Goal: Task Accomplishment & Management: Manage account settings

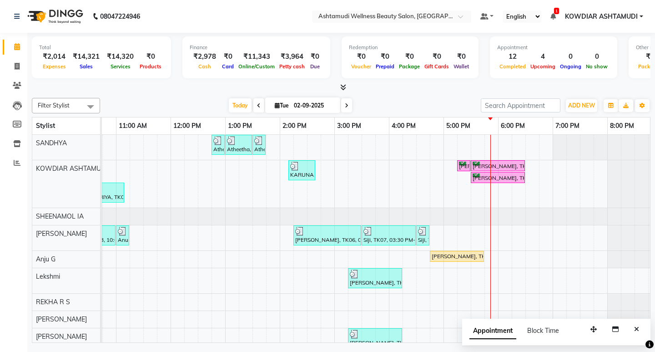
scroll to position [0, 162]
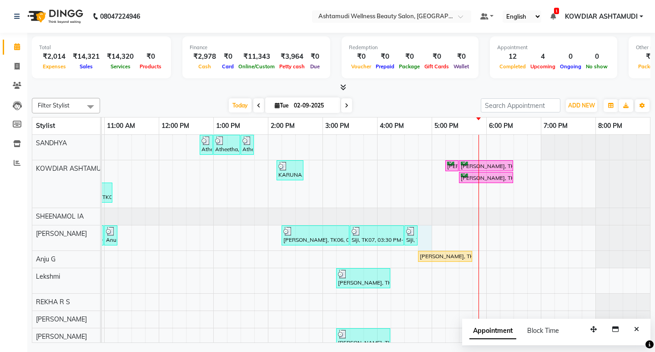
click at [416, 232] on div "Atheetha, TK08, 12:45 PM-01:00 PM, Eyebrows Threading Atheetha, TK08, 01:00 PM-…" at bounding box center [295, 253] width 710 height 236
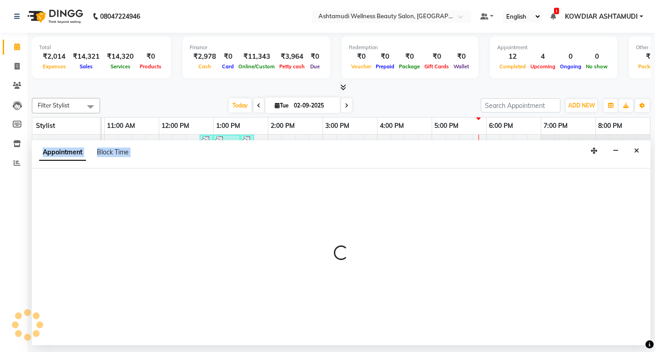
click at [416, 232] on div at bounding box center [341, 256] width 619 height 177
select select "42591"
select select "1005"
select select "tentative"
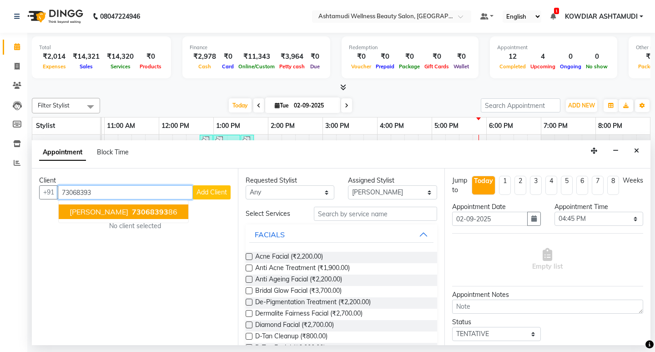
click at [133, 214] on span "73068393" at bounding box center [150, 211] width 36 height 9
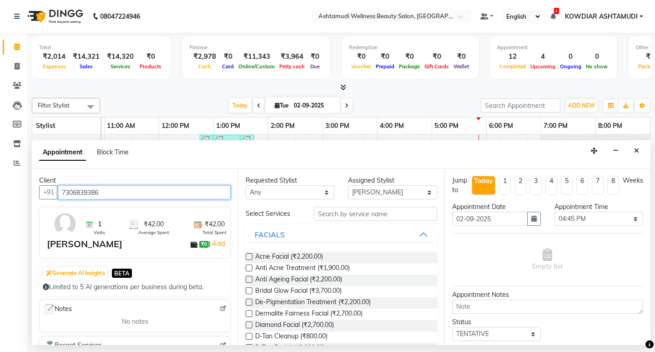
type input "7306839386"
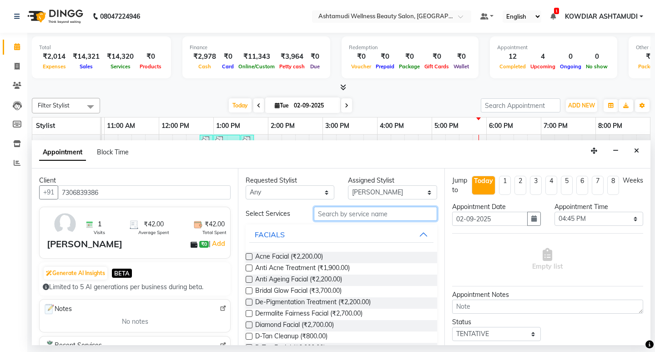
click at [329, 214] on input "text" at bounding box center [375, 214] width 123 height 14
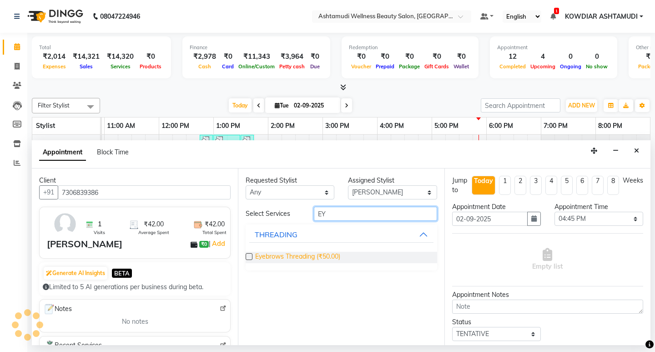
type input "EY"
click at [299, 257] on span "Eyebrows Threading (₹50.00)" at bounding box center [297, 257] width 85 height 11
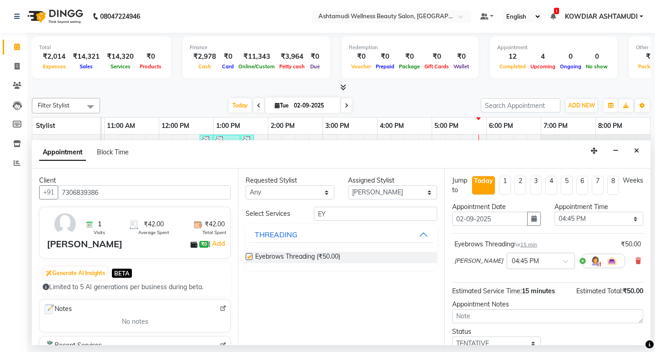
checkbox input "false"
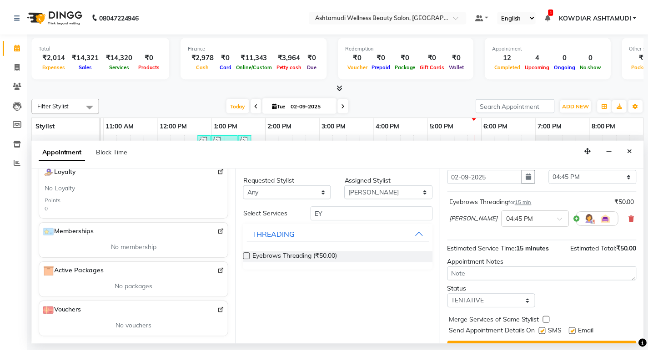
scroll to position [63, 0]
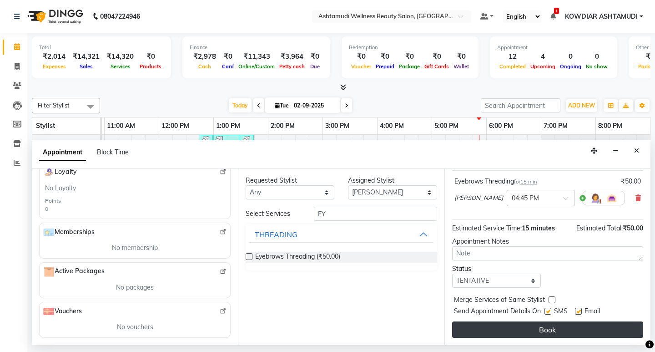
click at [546, 332] on button "Book" at bounding box center [547, 329] width 191 height 16
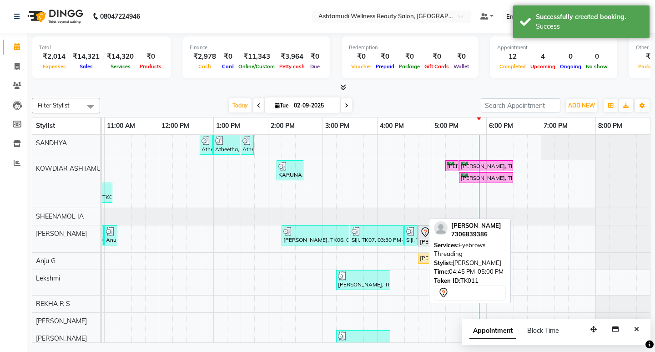
click at [429, 243] on div at bounding box center [431, 236] width 4 height 21
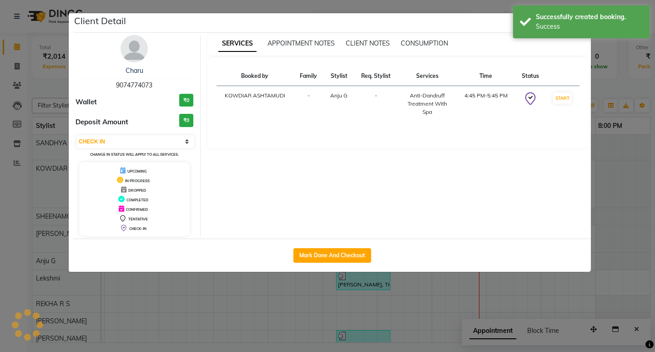
select select "7"
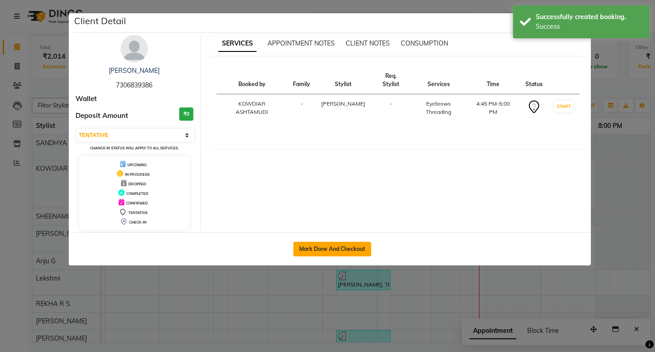
click at [360, 246] on button "Mark Done And Checkout" at bounding box center [332, 249] width 78 height 15
select select "service"
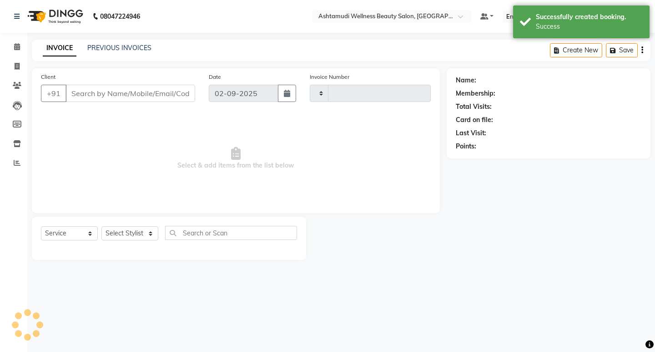
type input "2189"
select select "4668"
type input "7306839386"
select select "42591"
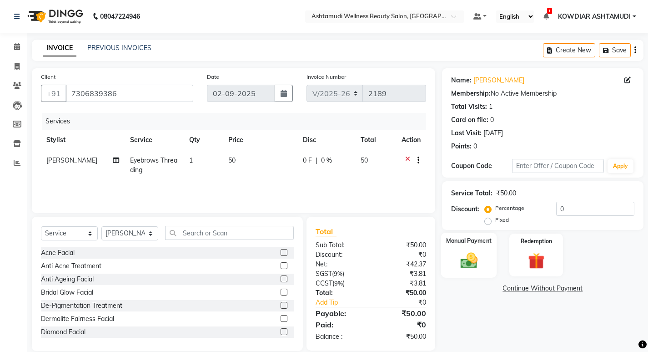
click at [473, 250] on img at bounding box center [469, 260] width 28 height 20
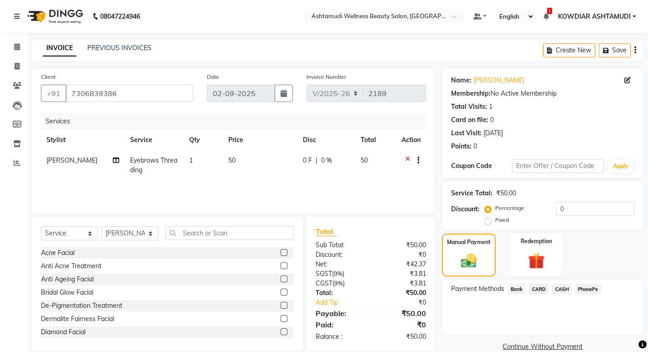
click at [586, 293] on span "PhonePe" at bounding box center [589, 288] width 26 height 10
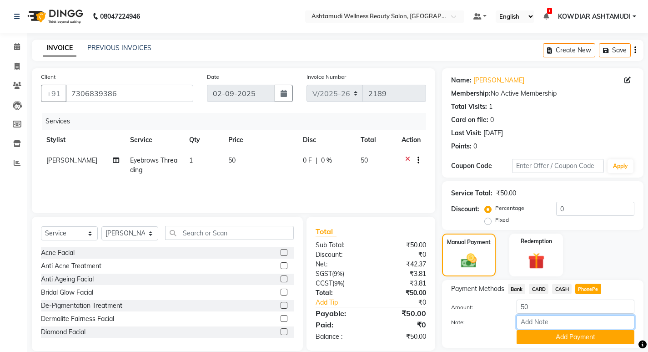
click at [565, 323] on input "Note:" at bounding box center [576, 322] width 118 height 14
type input "REKHA"
click at [572, 334] on button "Add Payment" at bounding box center [576, 337] width 118 height 14
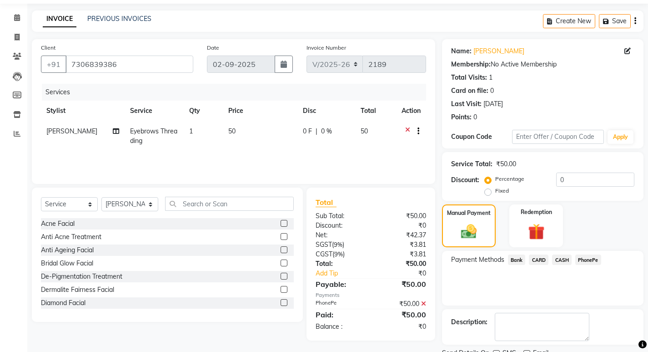
scroll to position [66, 0]
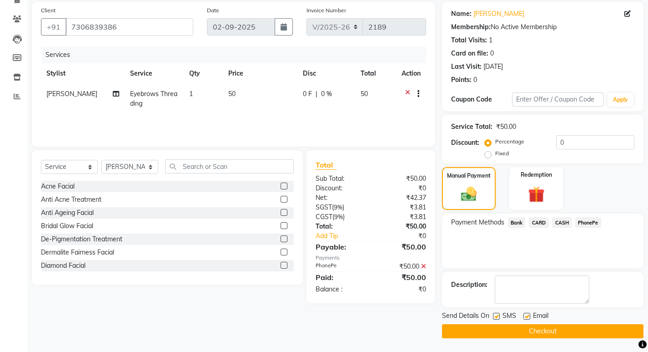
click at [561, 333] on button "Checkout" at bounding box center [543, 331] width 202 height 14
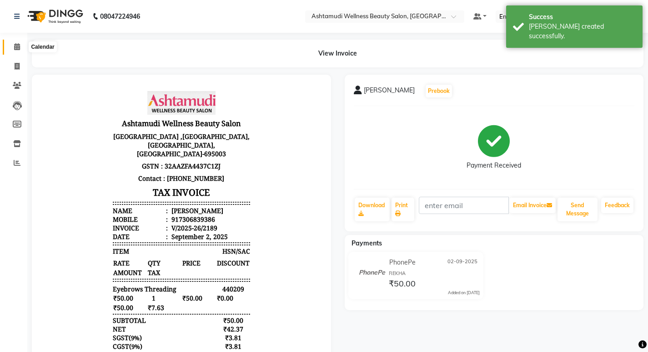
click at [17, 47] on icon at bounding box center [17, 46] width 6 height 7
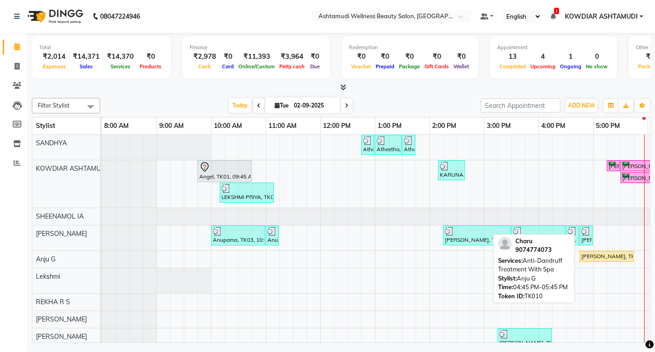
click at [584, 254] on div "[PERSON_NAME], TK10, 04:45 PM-05:45 PM, Anti-[MEDICAL_DATA] Treatment With Spa" at bounding box center [607, 256] width 52 height 8
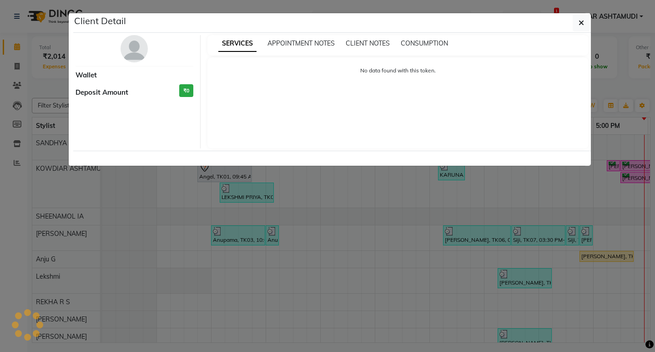
select select "1"
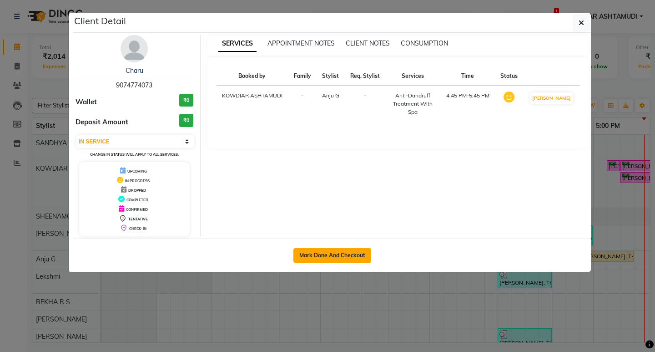
click at [336, 256] on button "Mark Done And Checkout" at bounding box center [332, 255] width 78 height 15
select select "4668"
select select "service"
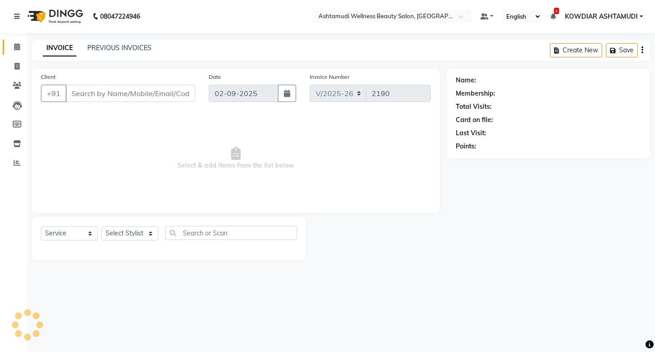
type input "9074774073"
select select "87774"
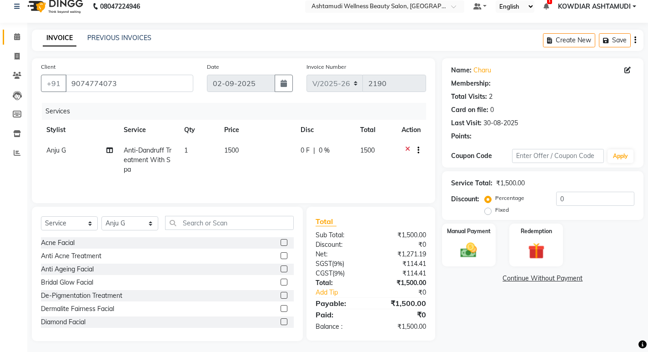
scroll to position [13, 0]
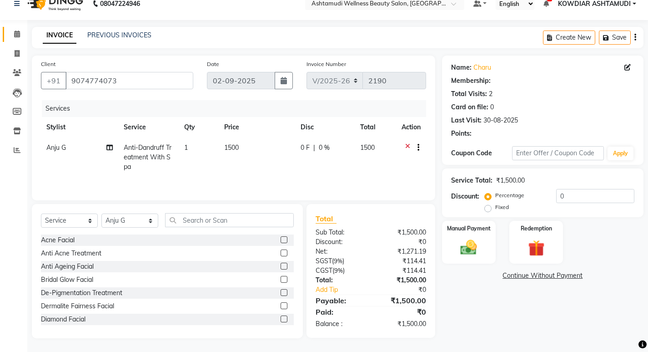
select select "1: Object"
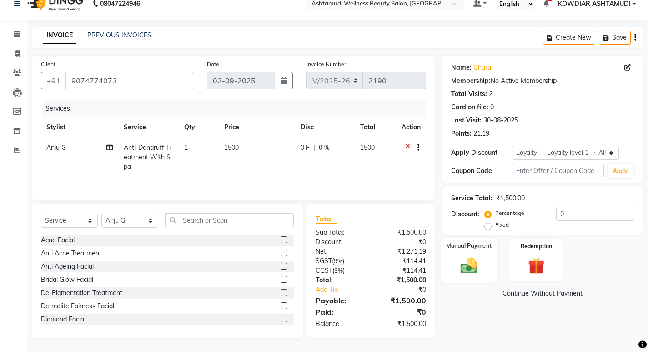
click at [480, 258] on img at bounding box center [469, 265] width 28 height 20
click at [588, 289] on span "PhonePe" at bounding box center [589, 293] width 26 height 10
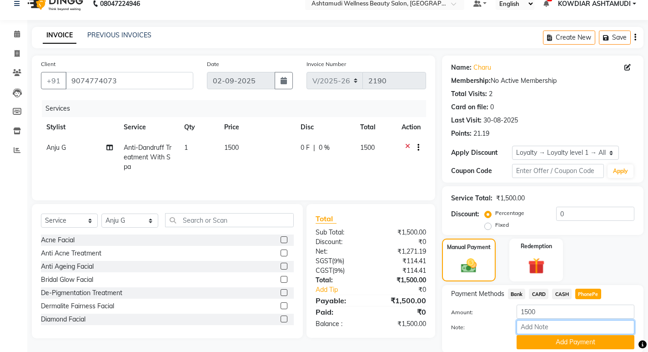
click at [566, 327] on input "Note:" at bounding box center [576, 327] width 118 height 14
type input "REKHA"
click at [565, 345] on button "Add Payment" at bounding box center [576, 342] width 118 height 14
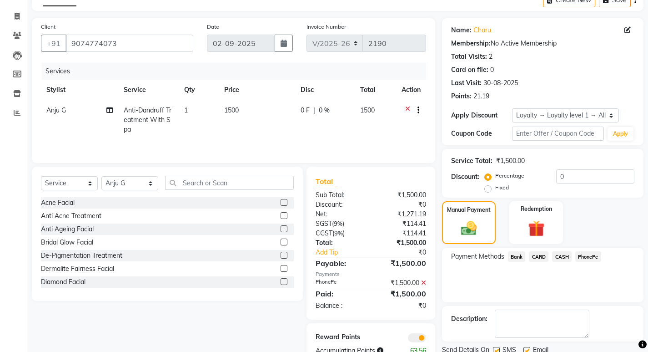
scroll to position [84, 0]
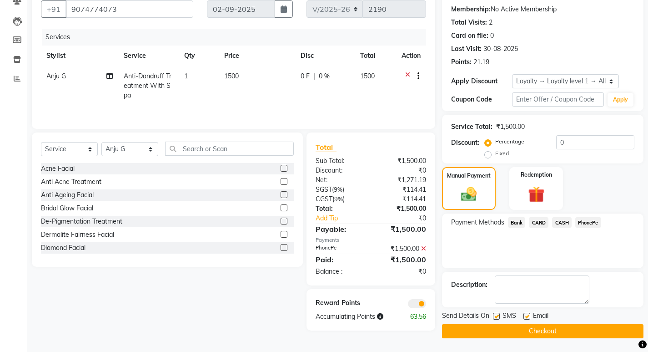
click at [555, 328] on button "Checkout" at bounding box center [543, 331] width 202 height 14
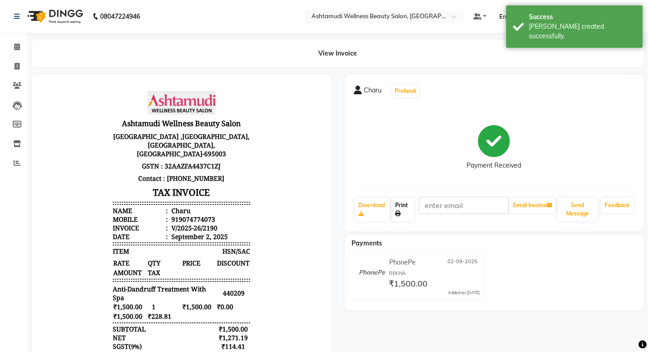
click at [402, 204] on link "Print" at bounding box center [403, 209] width 23 height 24
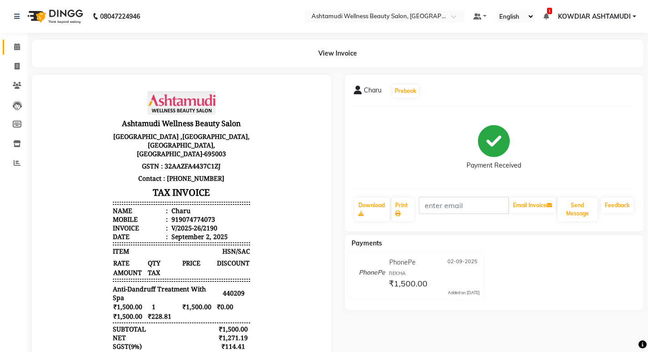
click at [19, 40] on link "Calendar" at bounding box center [14, 47] width 22 height 15
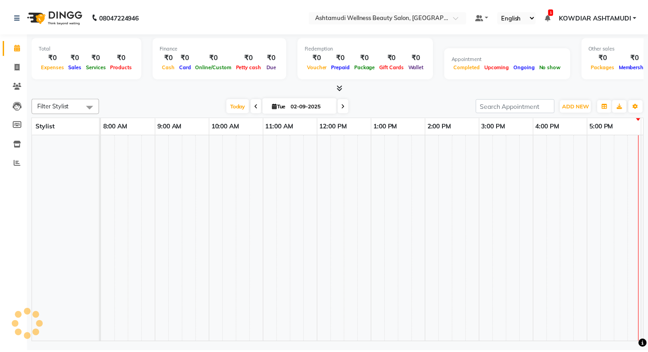
scroll to position [0, 162]
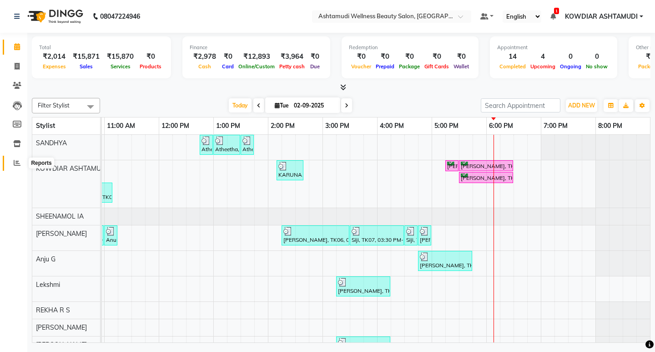
click at [21, 163] on span at bounding box center [17, 163] width 16 height 10
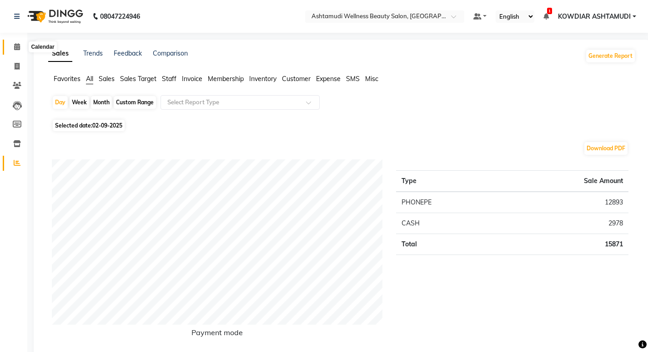
click at [21, 49] on span at bounding box center [17, 47] width 16 height 10
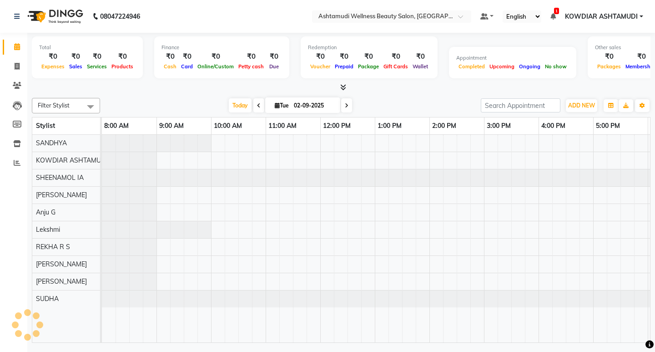
scroll to position [0, 162]
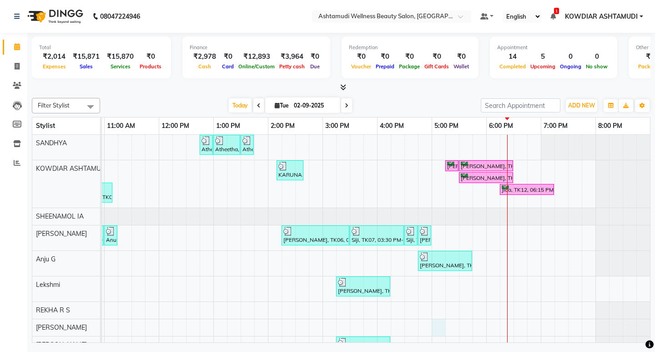
click at [443, 328] on div "Atheetha, TK08, 12:45 PM-01:00 PM, Eyebrows Threading Atheetha, TK08, 01:00 PM-…" at bounding box center [295, 257] width 710 height 244
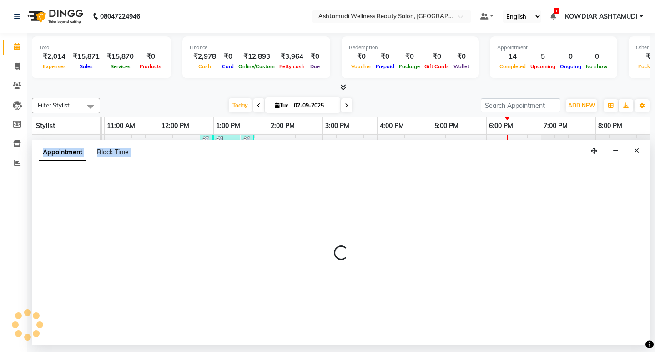
click at [443, 328] on div at bounding box center [341, 256] width 619 height 177
select select "41198"
select select "1020"
select select "tentative"
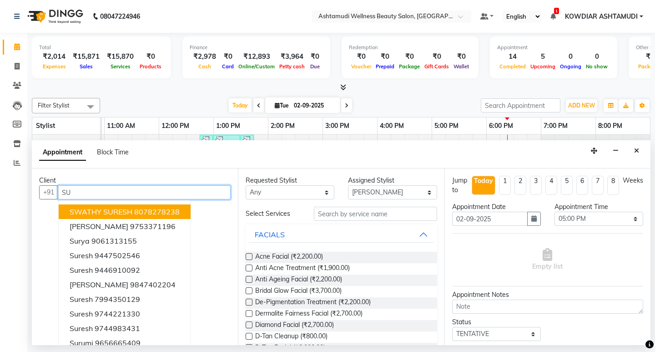
type input "S"
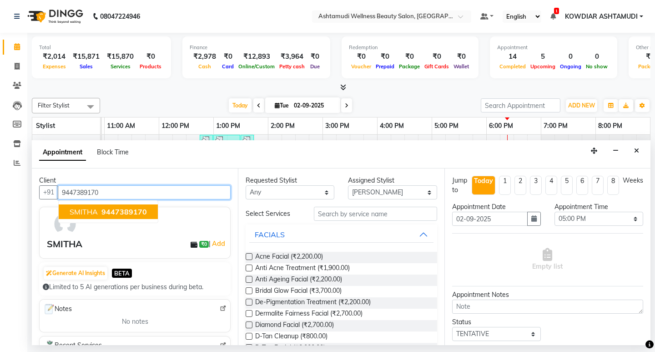
click at [125, 209] on span "9447389170" at bounding box center [123, 211] width 45 height 9
type input "9447389170"
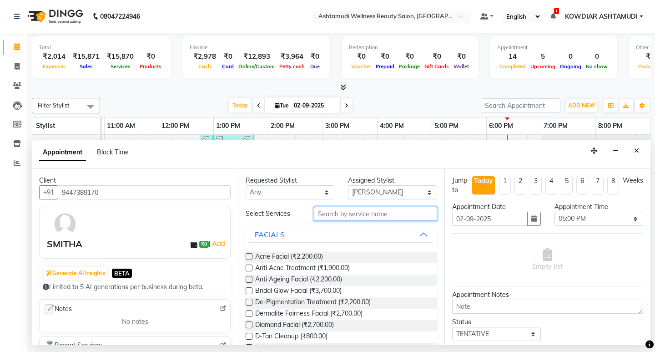
click at [374, 217] on input "text" at bounding box center [375, 214] width 123 height 14
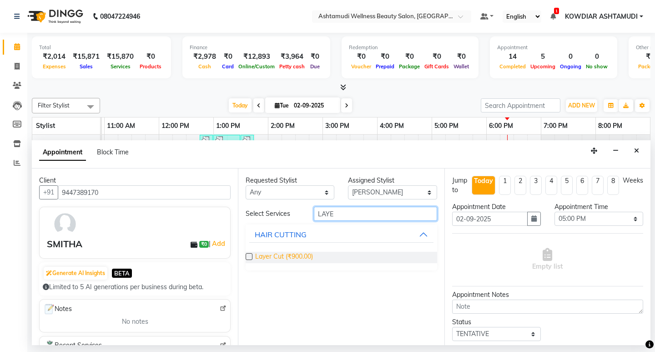
type input "LAYE"
click at [257, 258] on span "Layer Cut (₹900.00)" at bounding box center [284, 257] width 58 height 11
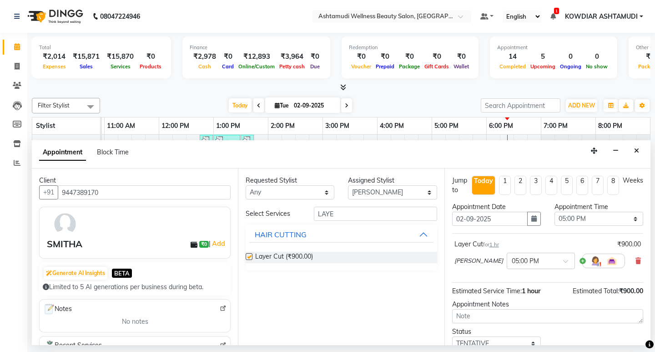
checkbox input "false"
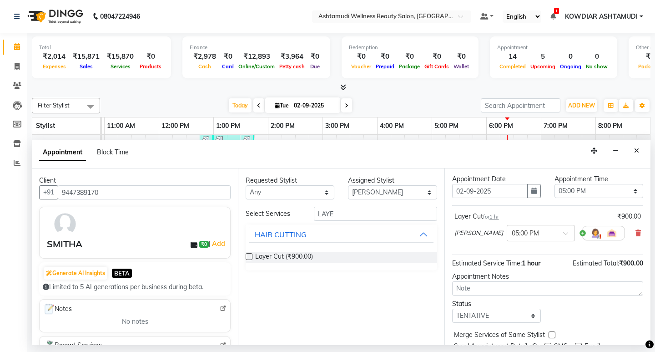
scroll to position [63, 0]
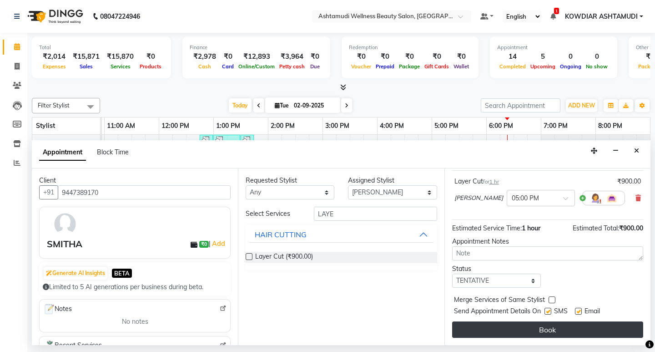
click at [482, 331] on button "Book" at bounding box center [547, 329] width 191 height 16
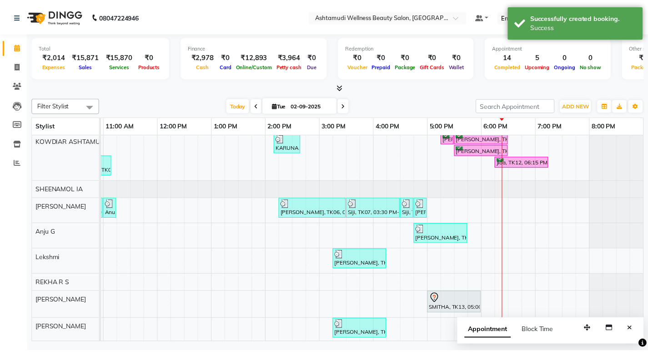
scroll to position [53, 0]
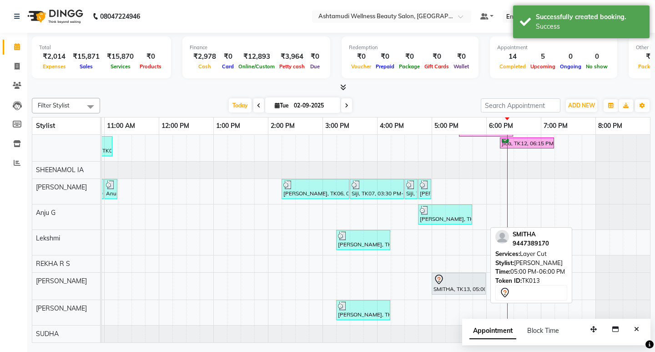
click at [460, 279] on div "SMITHA, TK13, 05:00 PM-06:00 PM, Layer Cut" at bounding box center [459, 283] width 52 height 19
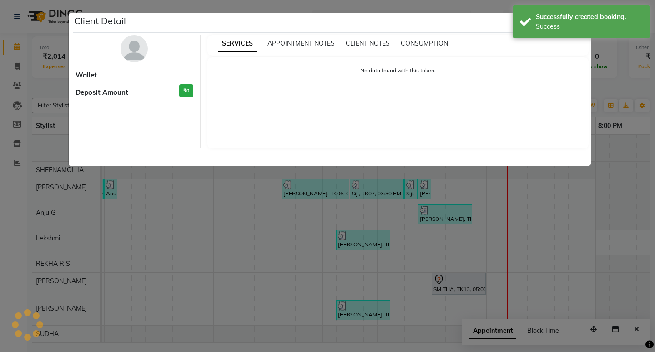
select select "7"
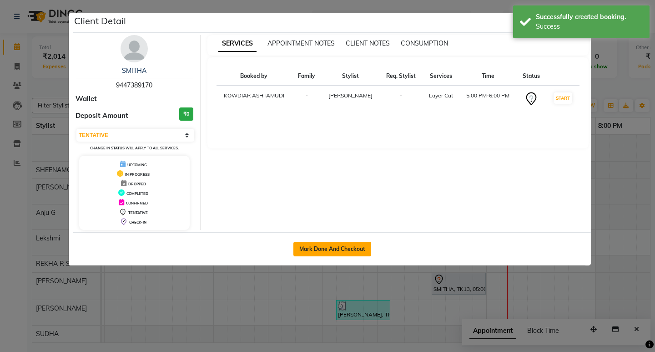
click at [344, 250] on button "Mark Done And Checkout" at bounding box center [332, 249] width 78 height 15
select select "service"
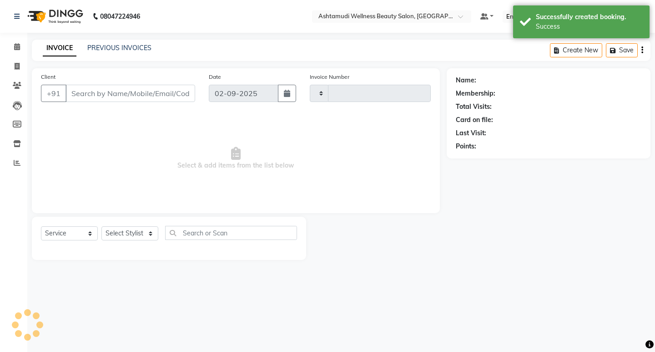
type input "2191"
select select "4668"
type input "9447389170"
select select "41198"
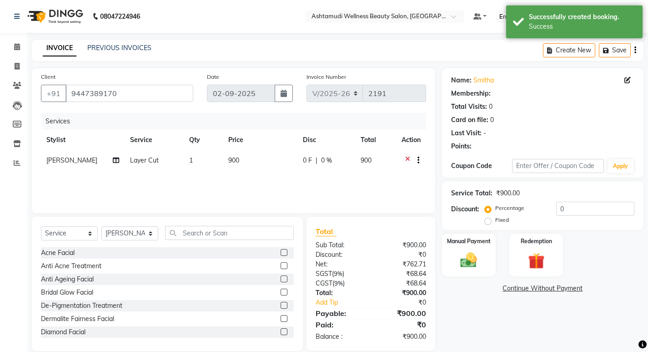
select select "1: Object"
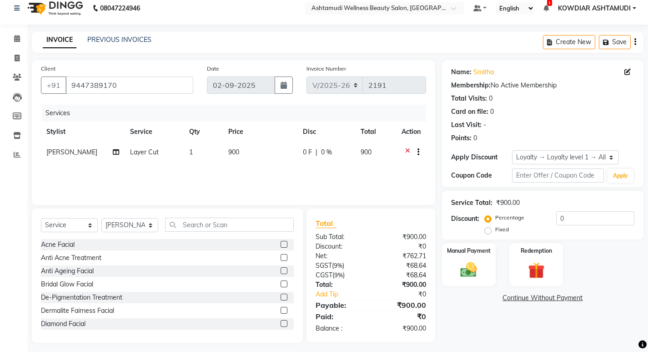
scroll to position [13, 0]
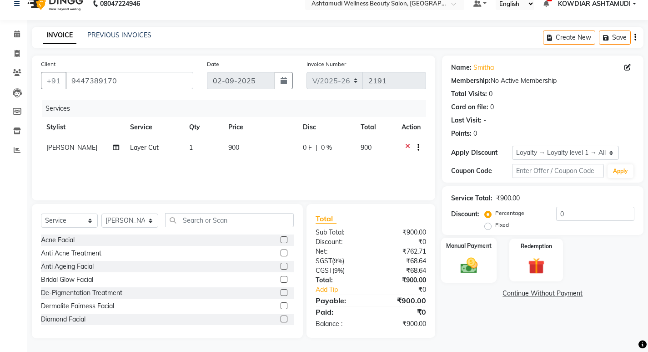
click at [470, 249] on label "Manual Payment" at bounding box center [468, 245] width 45 height 9
click at [569, 295] on span "CASH" at bounding box center [562, 293] width 20 height 10
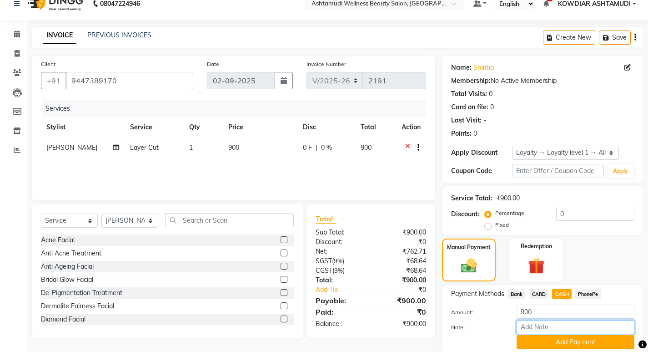
click at [565, 326] on input "Note:" at bounding box center [576, 327] width 118 height 14
type input "REKHA"
click at [572, 344] on button "Add Payment" at bounding box center [576, 342] width 118 height 14
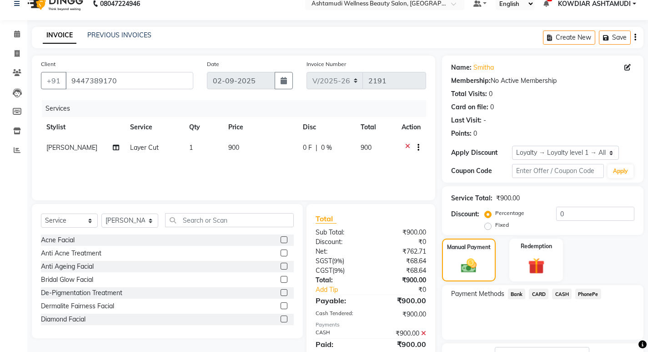
scroll to position [90, 0]
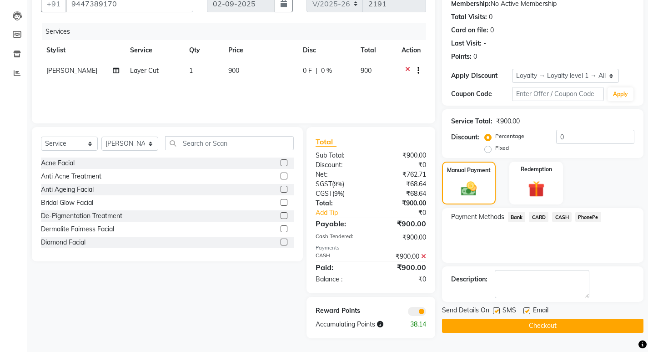
click at [571, 324] on button "Checkout" at bounding box center [543, 325] width 202 height 14
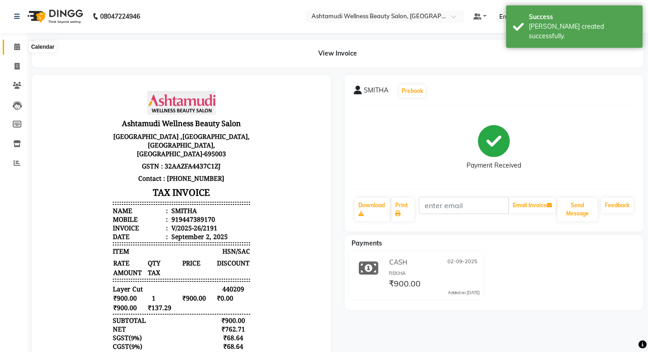
click at [22, 46] on span at bounding box center [17, 47] width 16 height 10
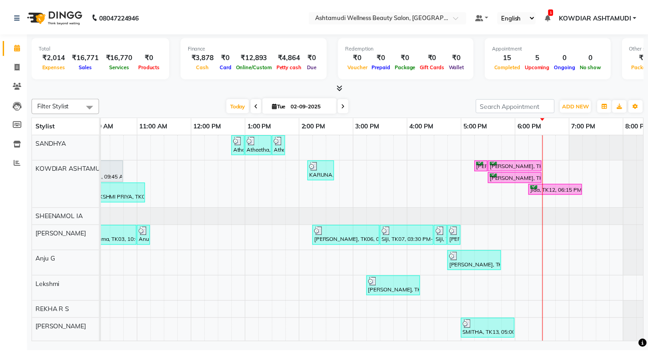
scroll to position [0, 162]
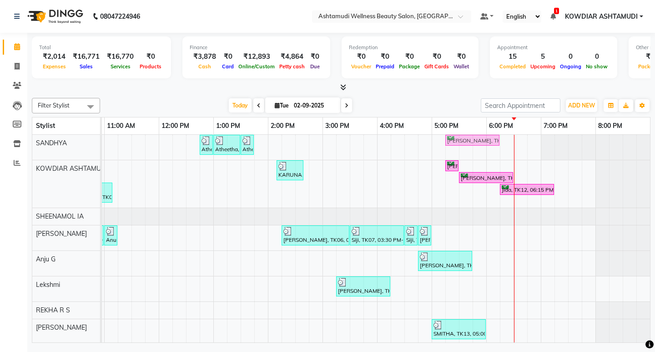
drag, startPoint x: 486, startPoint y: 162, endPoint x: 474, endPoint y: 142, distance: 22.7
click at [474, 142] on tbody "Atheetha, TK08, 12:45 PM-01:00 PM, Eyebrows Threading Atheetha, TK08, 01:00 PM-…" at bounding box center [295, 261] width 710 height 252
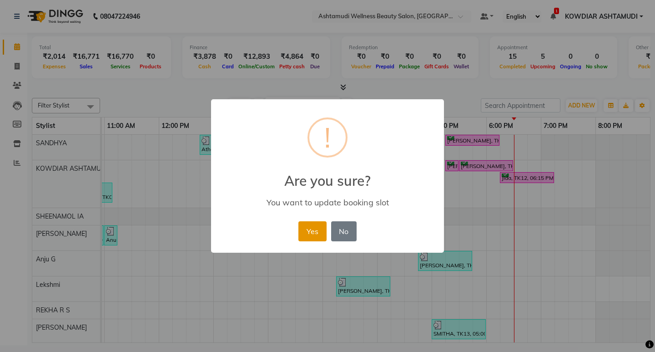
click at [309, 232] on button "Yes" at bounding box center [312, 231] width 28 height 20
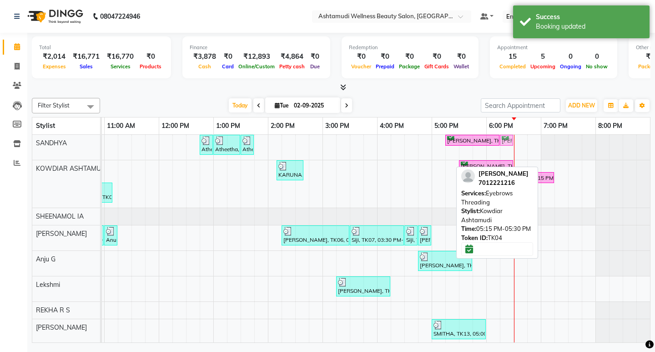
drag, startPoint x: 443, startPoint y: 166, endPoint x: 499, endPoint y: 151, distance: 58.4
click at [499, 151] on div "Atheetha, TK08, 12:45 PM-01:00 PM, Eyebrows Threading Atheetha, TK08, 01:00 PM-…" at bounding box center [295, 261] width 710 height 252
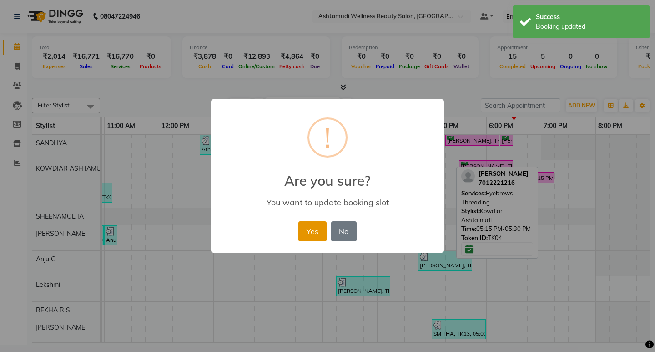
click at [312, 222] on button "Yes" at bounding box center [312, 231] width 28 height 20
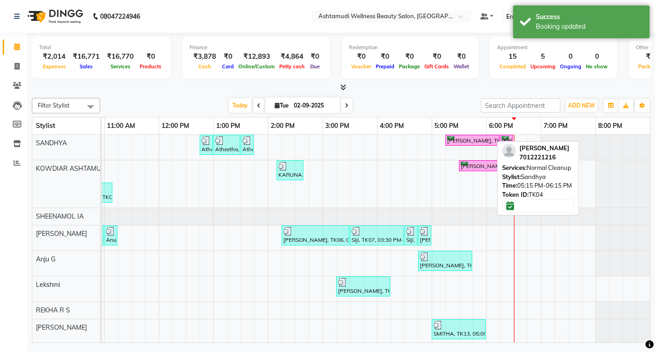
click at [474, 139] on div "[PERSON_NAME], TK04, 05:15 PM-06:15 PM, Normal Cleanup" at bounding box center [472, 140] width 52 height 9
select select "6"
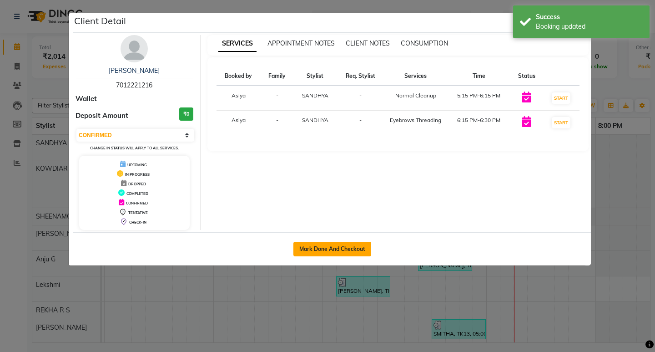
click at [355, 249] on button "Mark Done And Checkout" at bounding box center [332, 249] width 78 height 15
select select "service"
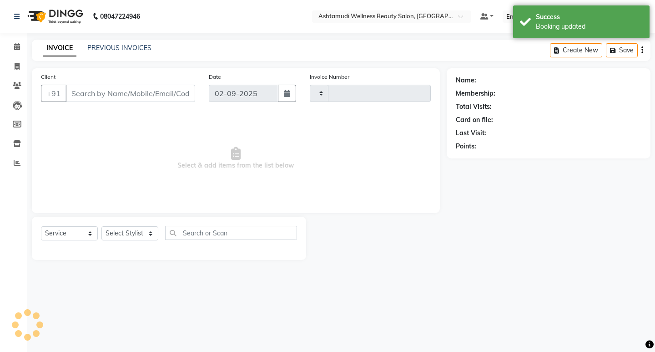
type input "2192"
select select "4668"
type input "7012221216"
select select "27382"
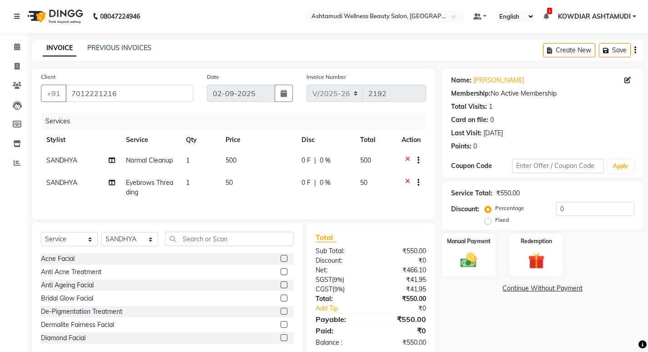
click at [142, 161] on span "Normal Cleanup" at bounding box center [149, 160] width 47 height 8
select select "27382"
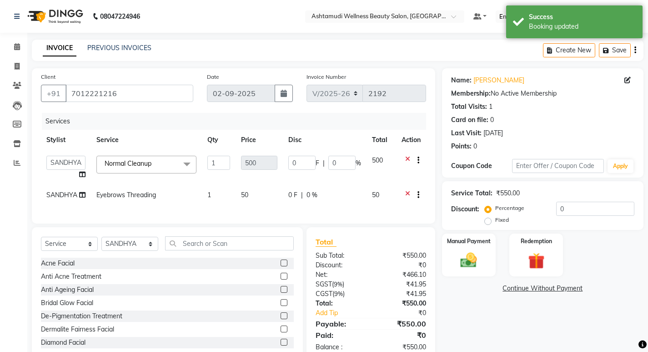
click at [142, 161] on span "Normal Cleanup" at bounding box center [128, 163] width 47 height 8
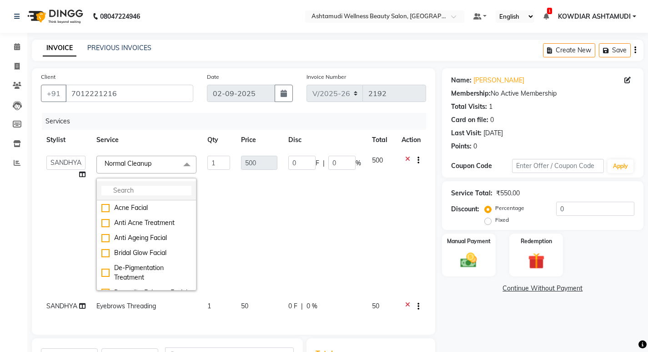
click at [142, 192] on input "multiselect-search" at bounding box center [146, 191] width 90 height 10
type input "D"
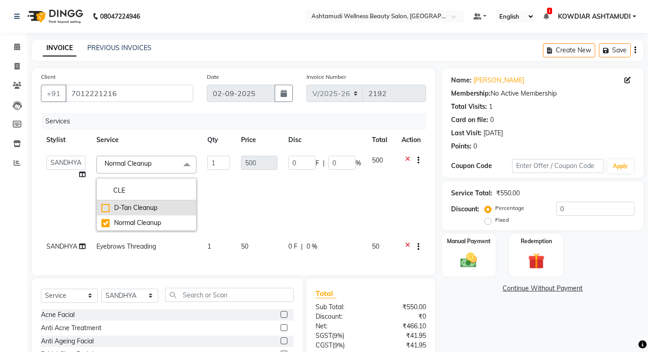
type input "CLE"
click at [126, 207] on div "D-Tan Cleanup" at bounding box center [146, 208] width 90 height 10
type input "800"
checkbox input "true"
checkbox input "false"
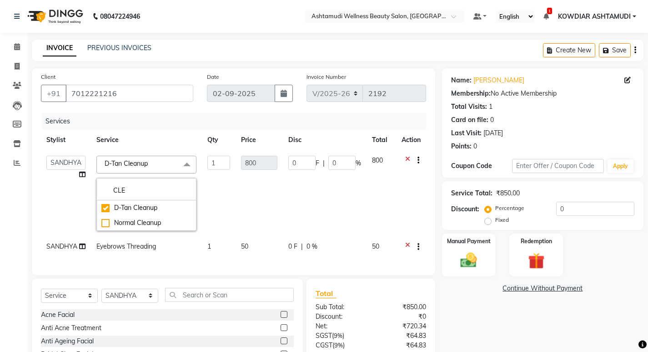
click at [215, 207] on td "1" at bounding box center [219, 193] width 34 height 86
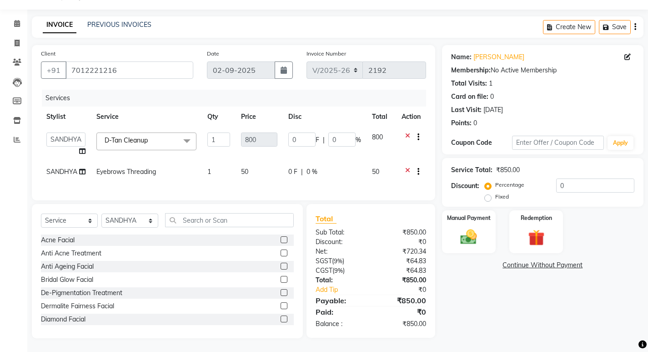
scroll to position [30, 0]
click at [465, 227] on img at bounding box center [469, 237] width 28 height 20
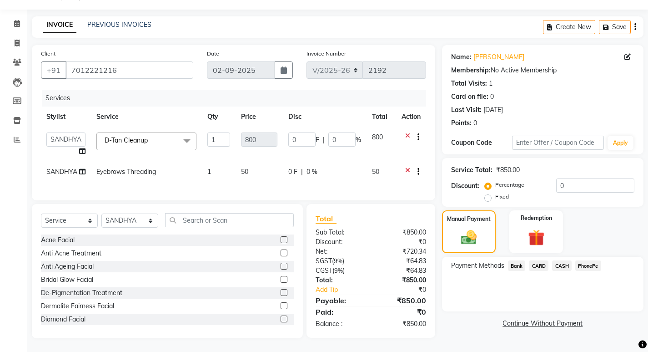
click at [595, 260] on span "PhonePe" at bounding box center [589, 265] width 26 height 10
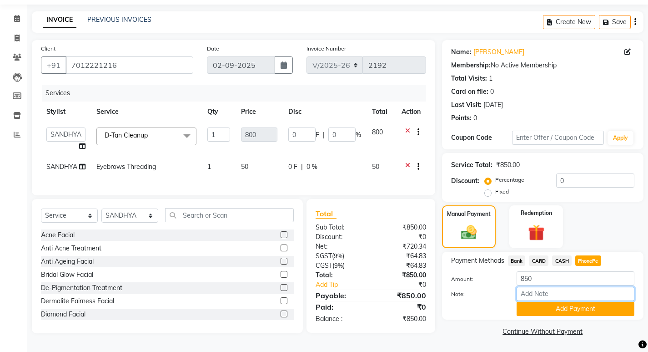
click at [554, 291] on input "Note:" at bounding box center [576, 294] width 118 height 14
type input "REKHA"
click at [568, 311] on button "Add Payment" at bounding box center [576, 309] width 118 height 14
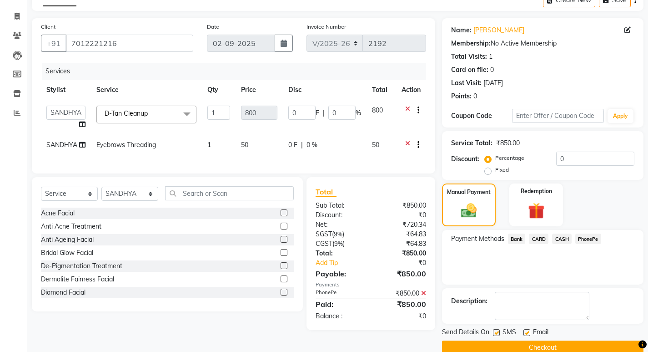
scroll to position [66, 0]
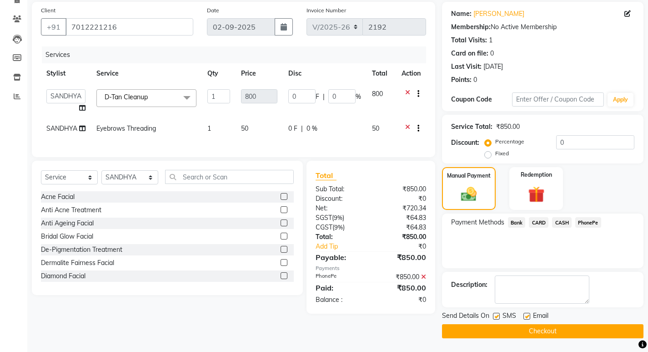
click at [525, 332] on button "Checkout" at bounding box center [543, 331] width 202 height 14
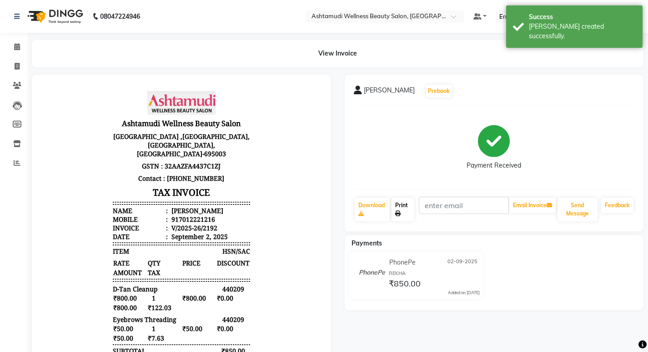
click at [408, 212] on link "Print" at bounding box center [403, 209] width 23 height 24
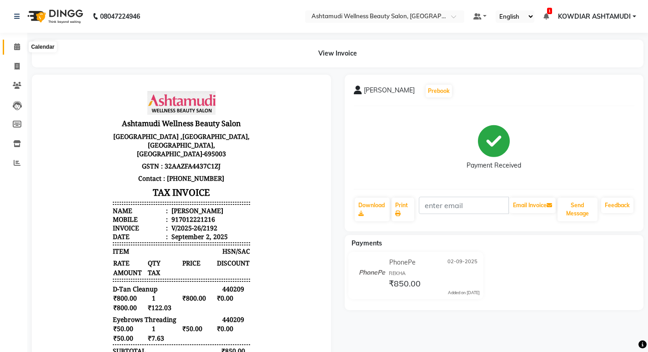
click at [16, 48] on icon at bounding box center [17, 46] width 6 height 7
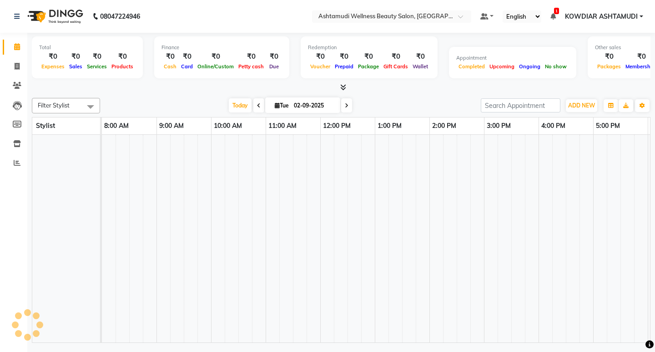
scroll to position [0, 162]
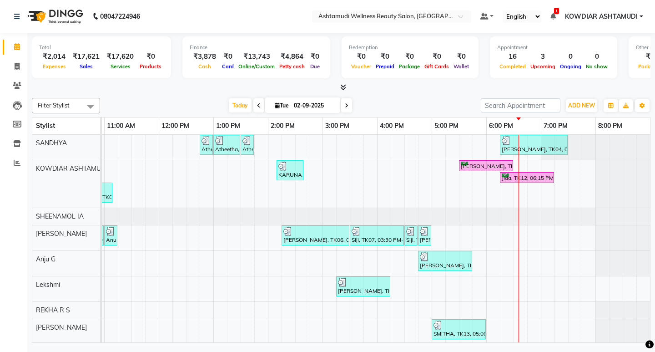
click at [495, 262] on div "Atheetha, TK08, 12:45 PM-01:00 PM, Eyebrows Threading Atheetha, TK08, 01:00 PM-…" at bounding box center [295, 261] width 710 height 252
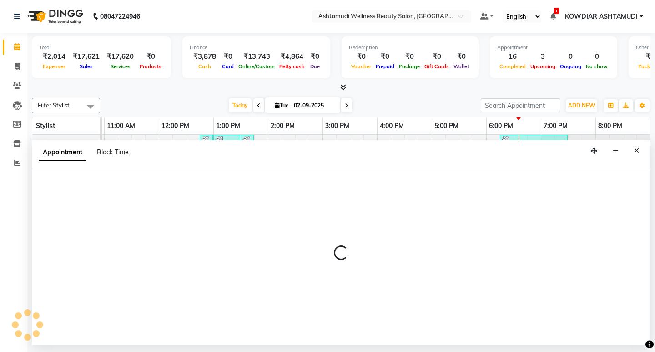
click at [495, 262] on div at bounding box center [341, 256] width 619 height 23
select select "87774"
select select "1080"
select select "tentative"
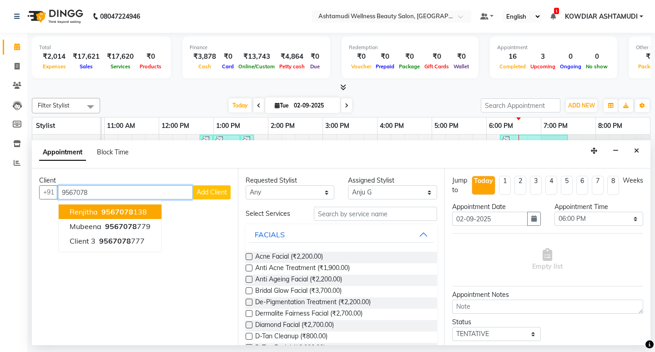
click at [86, 212] on span "Renjitha" at bounding box center [84, 211] width 28 height 9
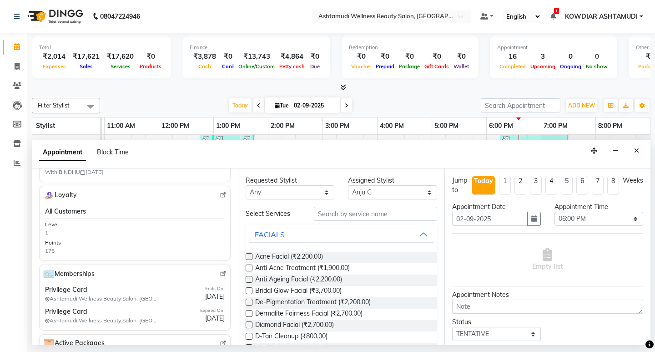
scroll to position [273, 0]
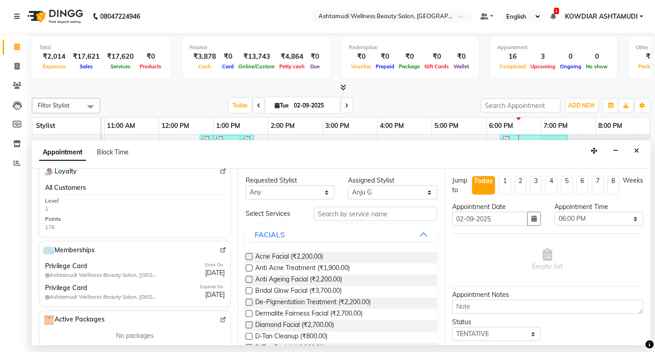
type input "9567078138"
click at [344, 217] on input "text" at bounding box center [375, 214] width 123 height 14
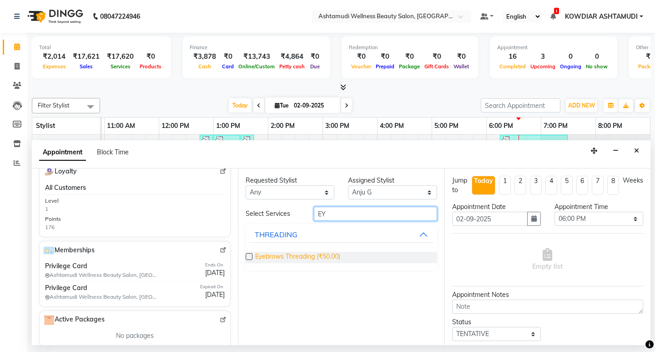
type input "EY"
click at [308, 257] on span "Eyebrows Threading (₹50.00)" at bounding box center [297, 257] width 85 height 11
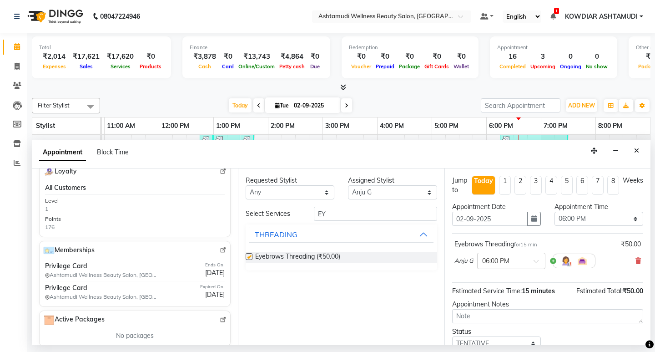
checkbox input "false"
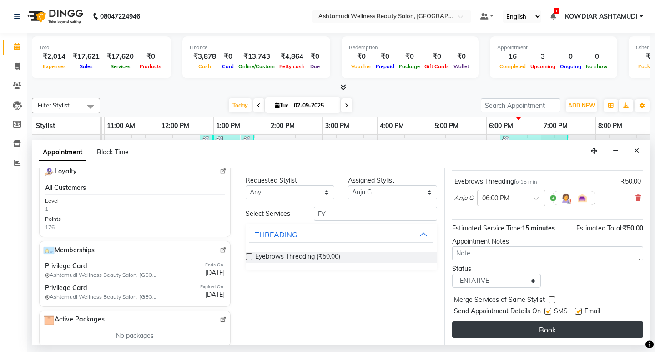
click at [498, 332] on button "Book" at bounding box center [547, 329] width 191 height 16
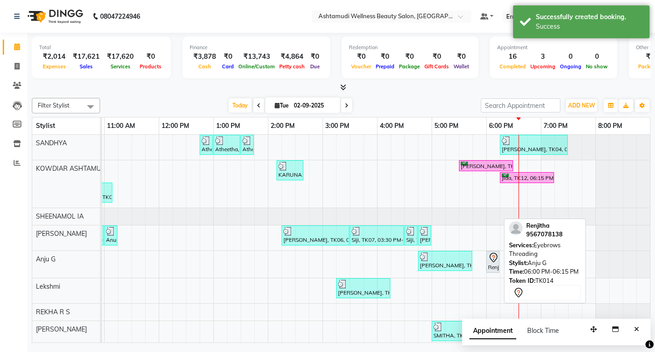
click at [490, 267] on div "Renjitha, TK14, 06:00 PM-06:15 PM, Eyebrows Threading" at bounding box center [492, 261] width 11 height 19
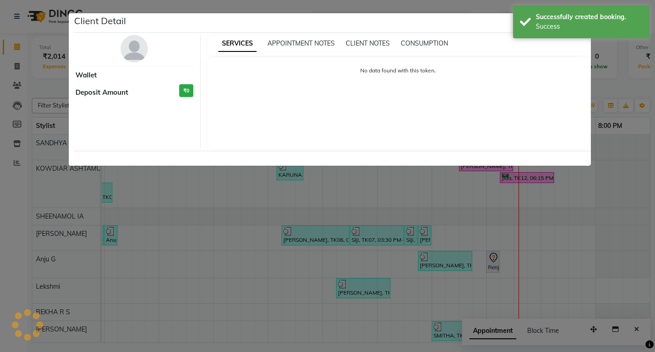
select select "7"
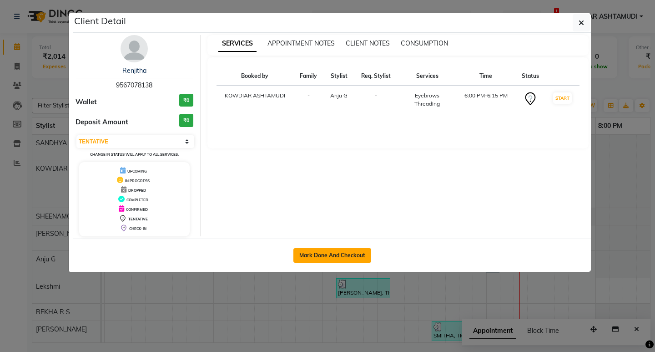
click at [360, 253] on button "Mark Done And Checkout" at bounding box center [332, 255] width 78 height 15
select select "service"
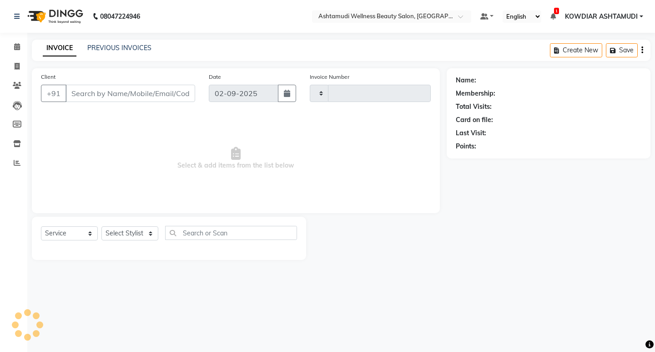
type input "2193"
select select "4668"
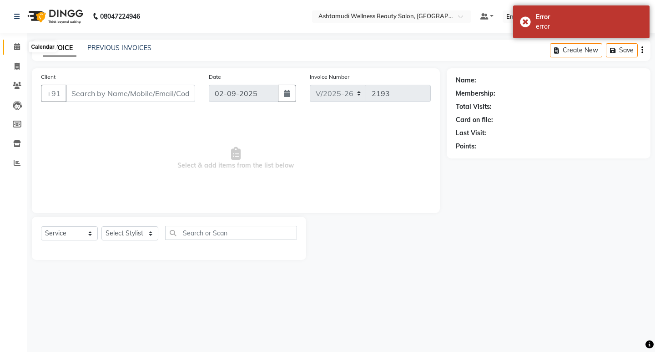
click at [15, 48] on icon at bounding box center [17, 46] width 6 height 7
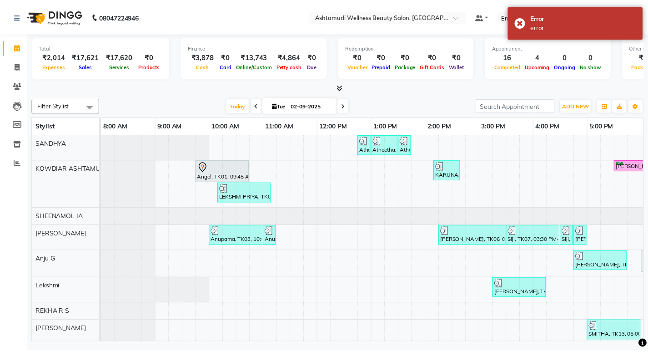
scroll to position [0, 162]
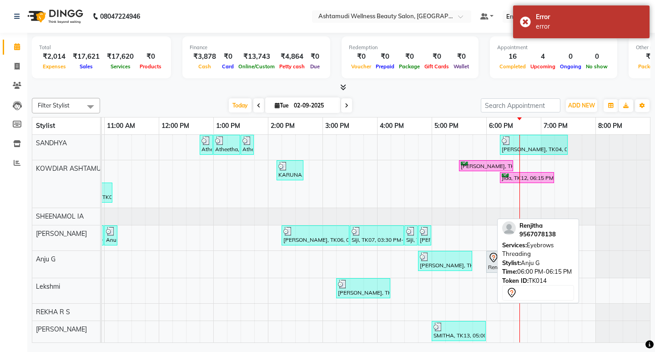
click at [487, 263] on div "Renjitha, TK14, 06:00 PM-06:15 PM, Eyebrows Threading" at bounding box center [492, 261] width 11 height 19
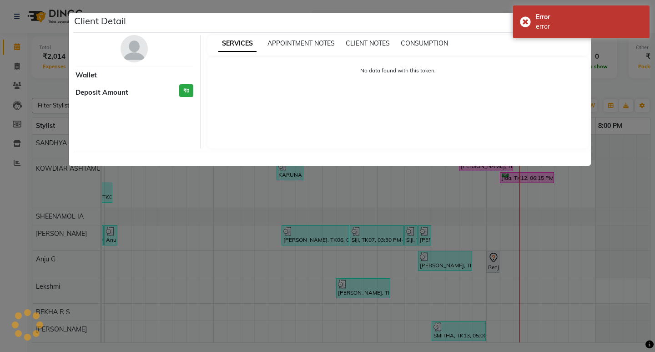
select select "7"
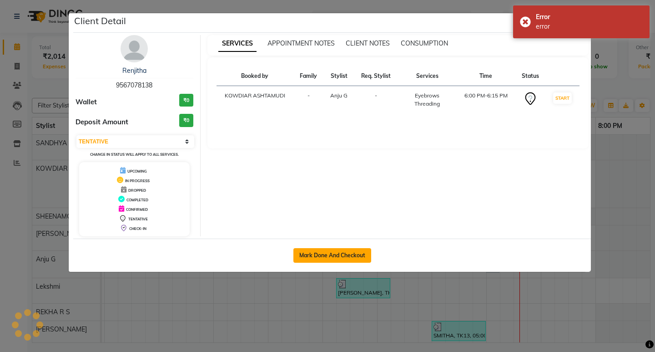
click at [363, 255] on button "Mark Done And Checkout" at bounding box center [332, 255] width 78 height 15
select select "service"
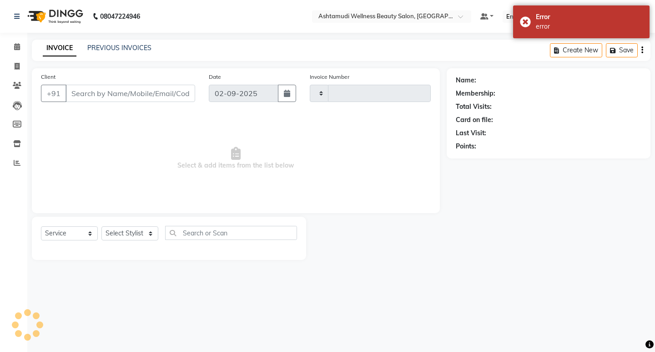
type input "2193"
select select "4668"
type input "9567078138"
select select "87774"
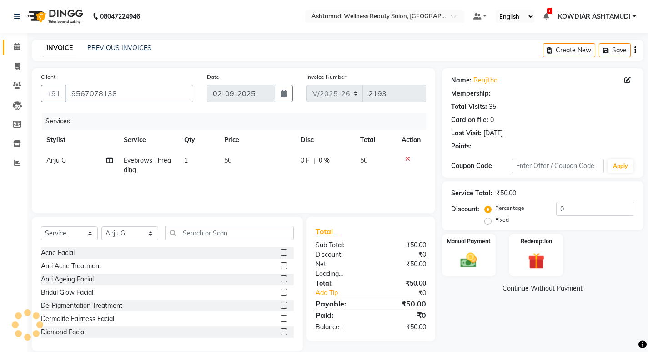
select select "2: Object"
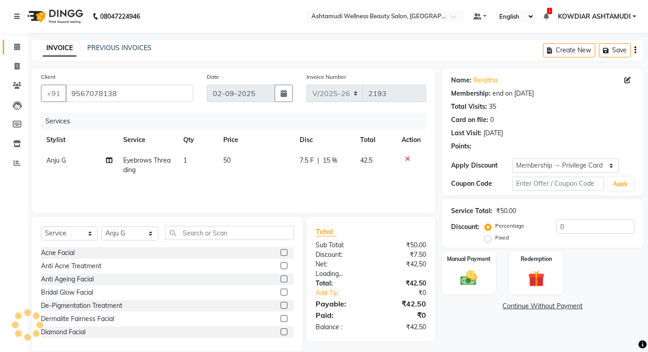
type input "15"
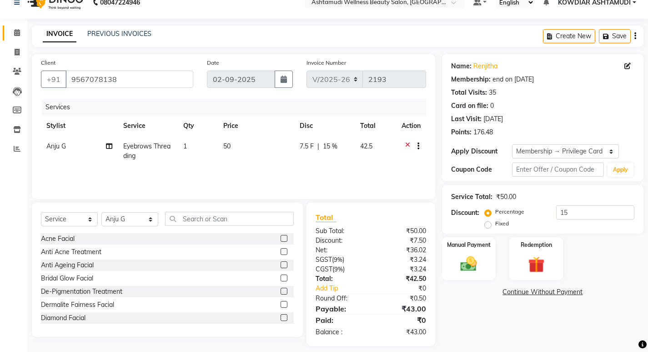
scroll to position [22, 0]
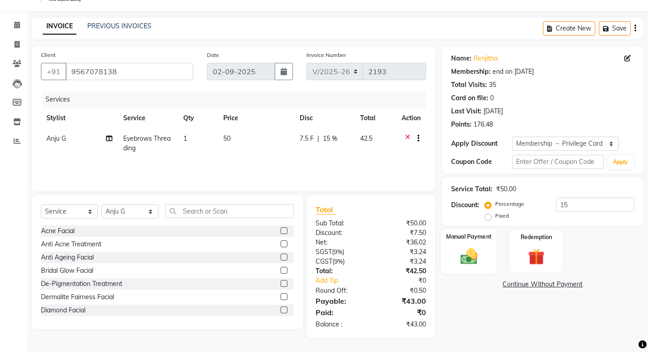
click at [468, 252] on img at bounding box center [469, 256] width 28 height 20
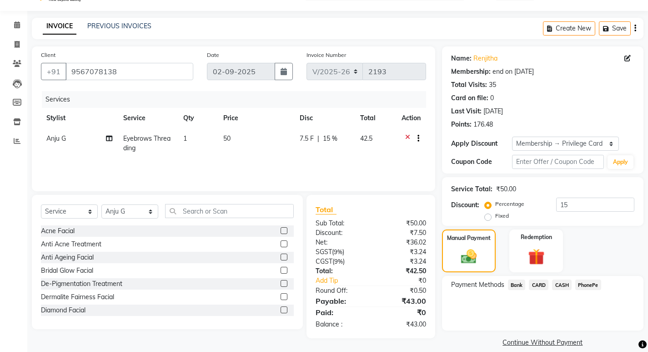
click at [586, 284] on span "PhonePe" at bounding box center [589, 284] width 26 height 10
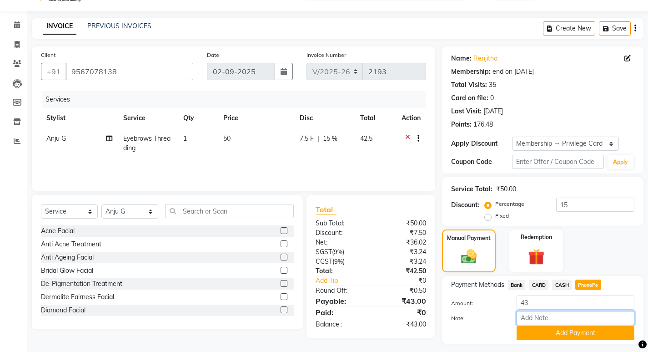
drag, startPoint x: 563, startPoint y: 316, endPoint x: 572, endPoint y: 314, distance: 8.8
click at [563, 316] on input "Note:" at bounding box center [576, 318] width 118 height 14
type input "REKHA"
click at [581, 333] on button "Add Payment" at bounding box center [576, 333] width 118 height 14
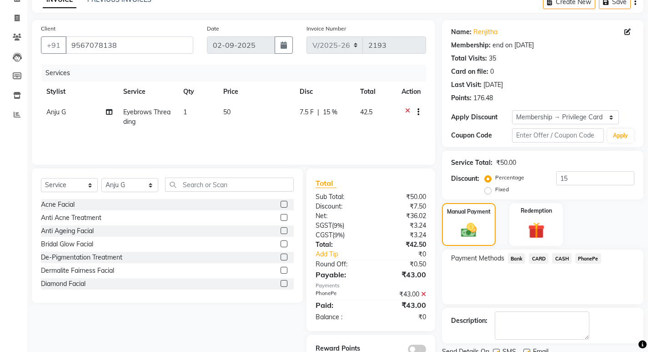
scroll to position [84, 0]
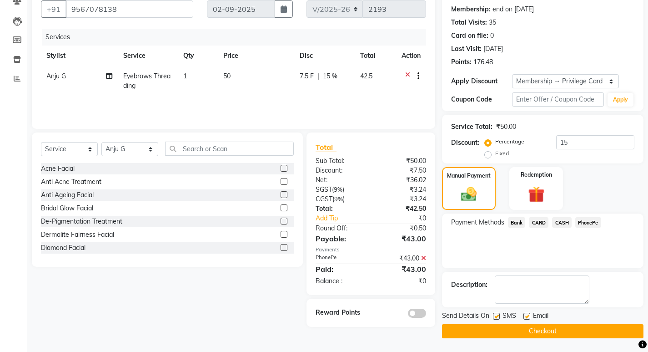
click at [558, 333] on button "Checkout" at bounding box center [543, 331] width 202 height 14
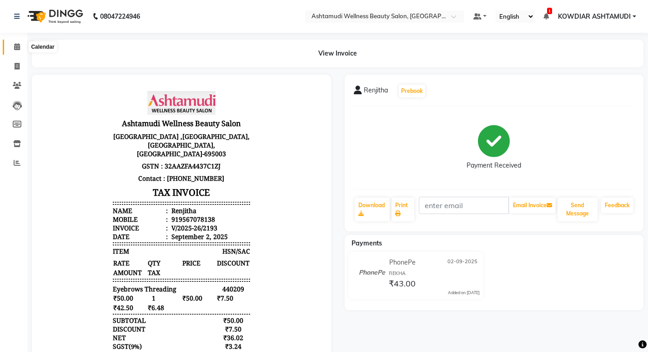
click at [15, 46] on icon at bounding box center [17, 46] width 6 height 7
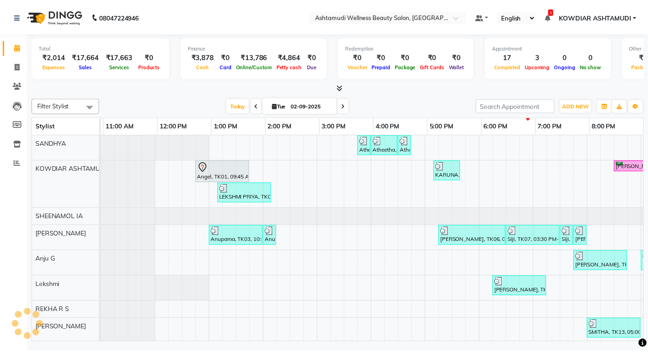
scroll to position [0, 162]
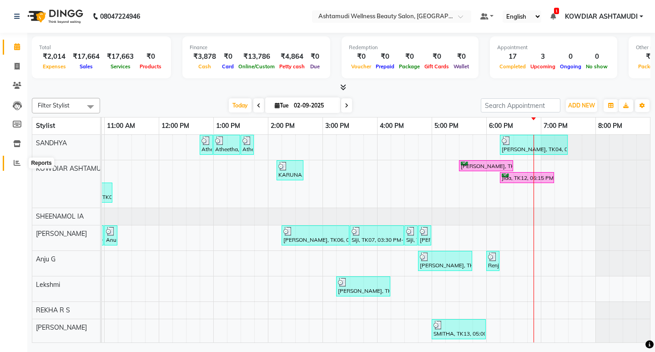
click at [20, 167] on span at bounding box center [17, 163] width 16 height 10
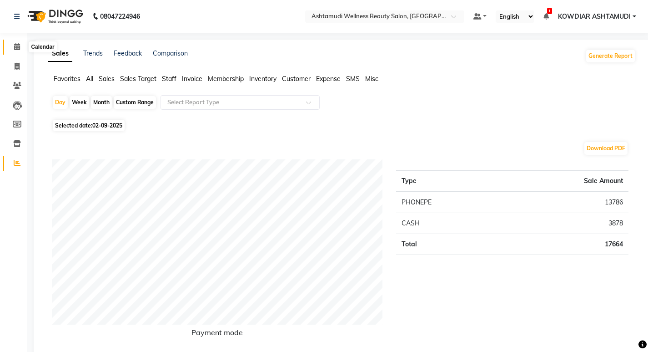
click at [18, 45] on icon at bounding box center [17, 46] width 6 height 7
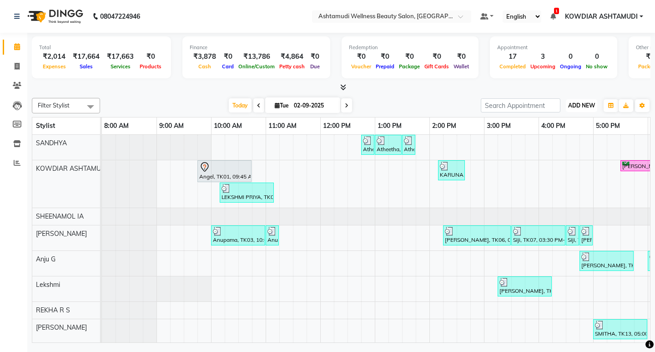
click at [576, 107] on span "ADD NEW" at bounding box center [581, 105] width 27 height 7
click at [549, 144] on link "Add Expense" at bounding box center [561, 147] width 72 height 12
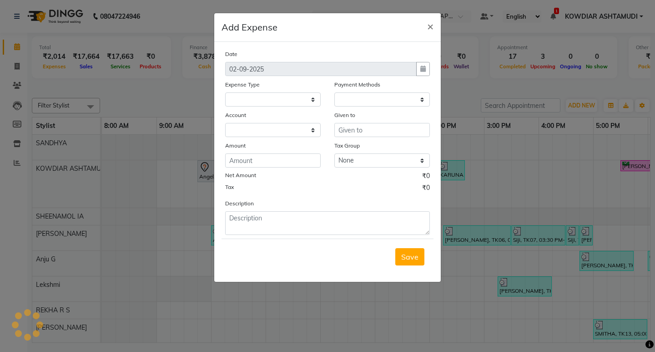
select select
select select "1"
select select "3500"
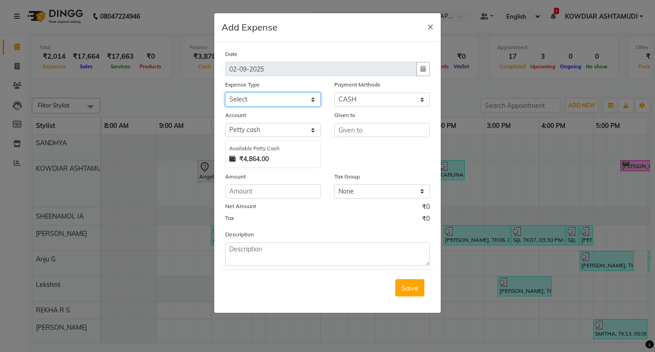
click at [249, 98] on select "Select ACCOMODATION EXPENSES ADVERTISEMENT SALES PROMOTIONAL EXPENSES Bonus BRI…" at bounding box center [273, 99] width 96 height 14
select select "6224"
click at [225, 92] on select "Select ACCOMODATION EXPENSES ADVERTISEMENT SALES PROMOTIONAL EXPENSES Bonus BRI…" at bounding box center [273, 99] width 96 height 14
click at [364, 134] on input "text" at bounding box center [382, 130] width 96 height 14
type input "ANOOP"
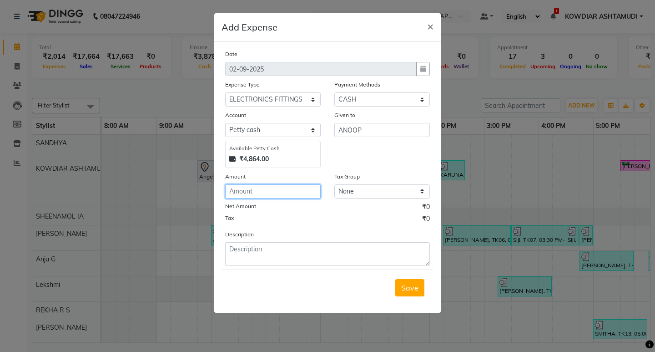
click at [254, 190] on input "number" at bounding box center [273, 191] width 96 height 14
type input "1260"
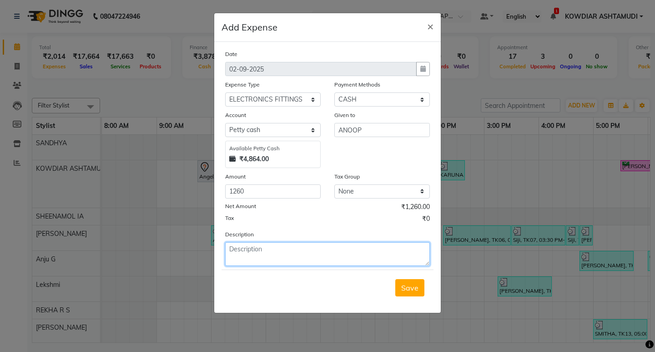
click at [310, 256] on textarea at bounding box center [327, 254] width 205 height 24
type textarea "1020-LIGHTS,250-FITTING CHARGE"
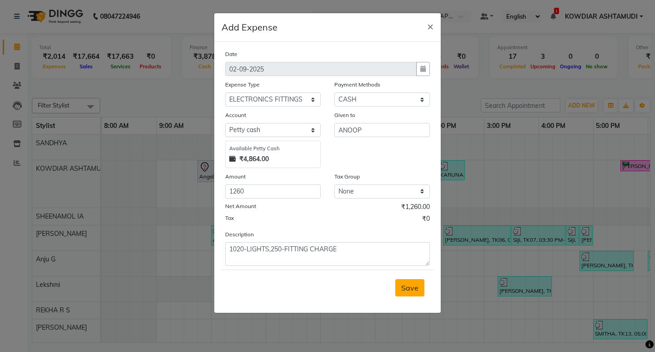
click at [417, 288] on span "Save" at bounding box center [409, 287] width 17 height 9
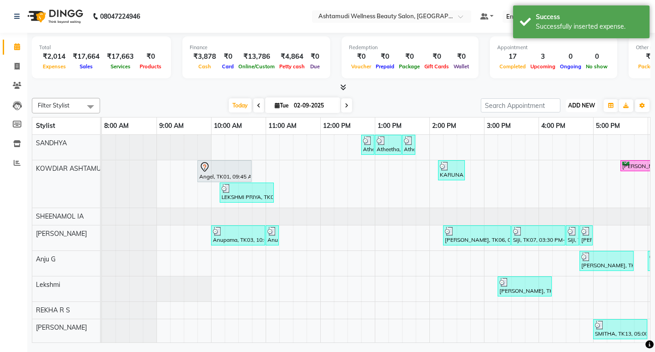
click at [582, 105] on span "ADD NEW" at bounding box center [581, 105] width 27 height 7
click at [554, 148] on link "Add Expense" at bounding box center [561, 147] width 72 height 12
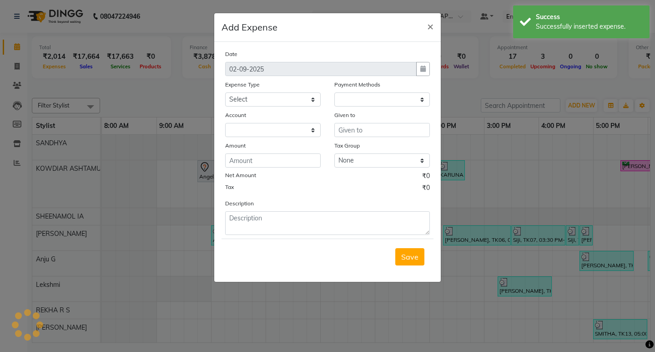
select select "1"
select select "3500"
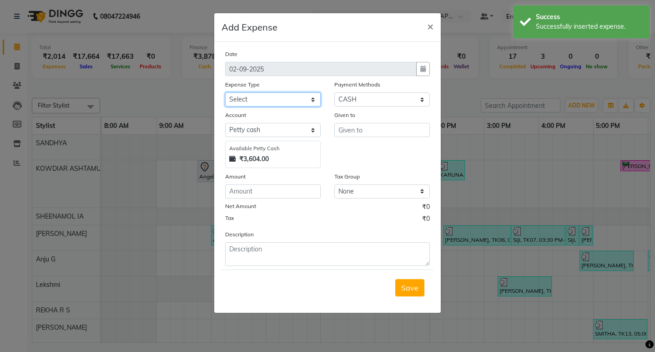
click at [255, 101] on select "Select ACCOMODATION EXPENSES ADVERTISEMENT SALES PROMOTIONAL EXPENSES Bonus BRI…" at bounding box center [273, 99] width 96 height 14
select select "6233"
click at [225, 92] on select "Select ACCOMODATION EXPENSES ADVERTISEMENT SALES PROMOTIONAL EXPENSES Bonus BRI…" at bounding box center [273, 99] width 96 height 14
click at [347, 134] on input "text" at bounding box center [382, 130] width 96 height 14
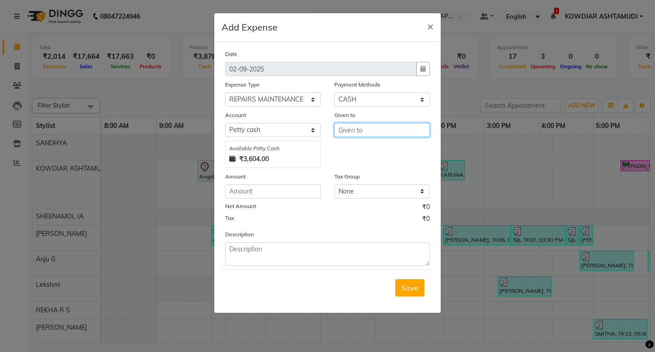
type input "R"
type input "[PERSON_NAME]"
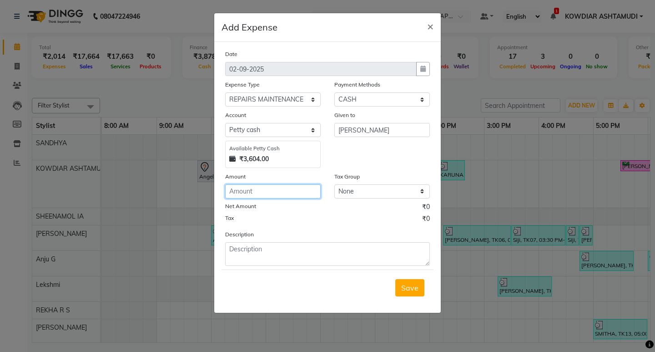
click at [274, 194] on input "number" at bounding box center [273, 191] width 96 height 14
type input "1300"
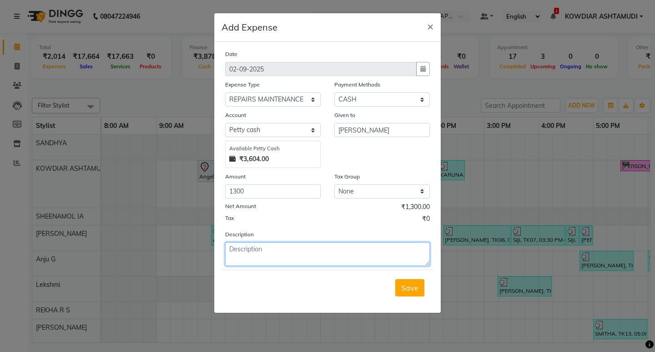
click at [246, 251] on textarea at bounding box center [327, 254] width 205 height 24
type textarea "AC CLEANING 3"
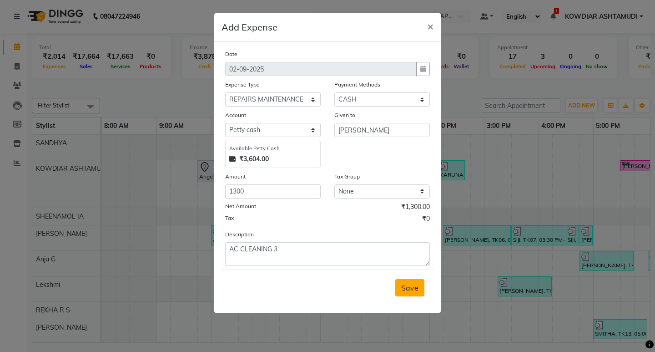
click at [418, 292] on button "Save" at bounding box center [409, 287] width 29 height 17
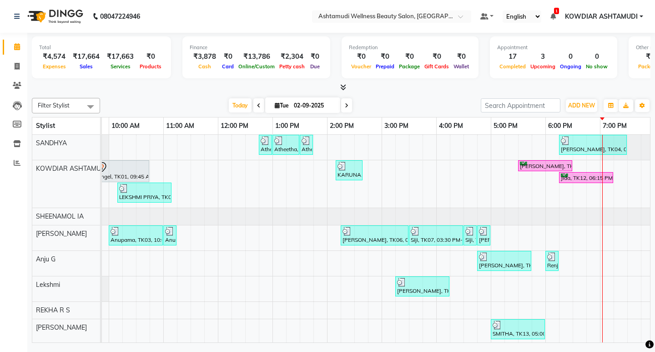
scroll to position [0, 162]
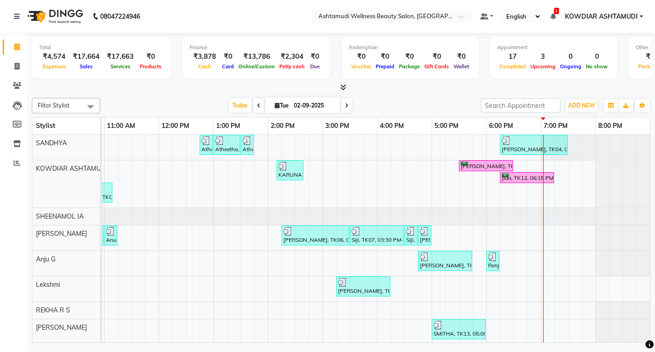
click at [531, 232] on div "Atheetha, TK08, 12:45 PM-01:00 PM, Eyebrows Threading Atheetha, TK08, 01:00 PM-…" at bounding box center [295, 261] width 710 height 252
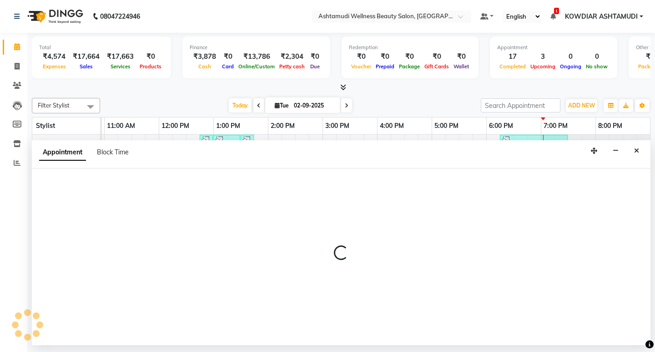
select select "42591"
select select "1125"
select select "tentative"
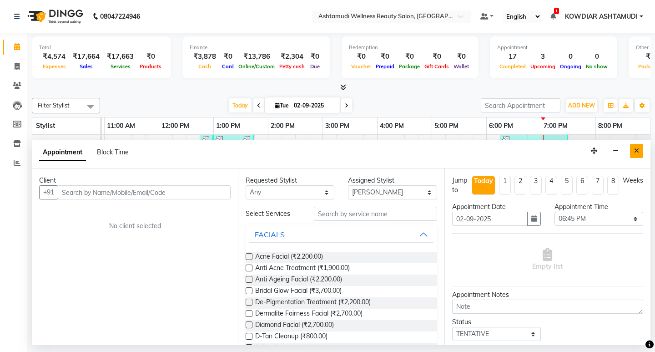
click at [634, 149] on button "Close" at bounding box center [636, 151] width 13 height 14
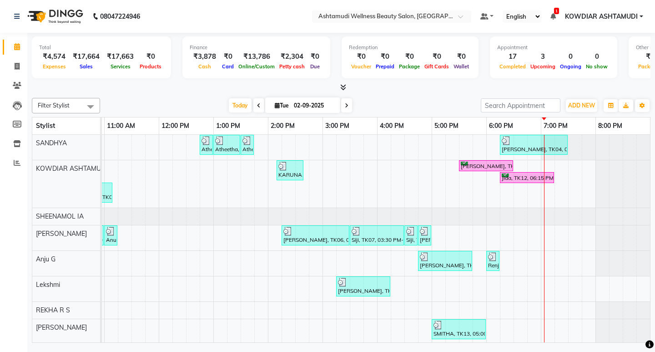
click at [528, 237] on div "Atheetha, TK08, 12:45 PM-01:00 PM, Eyebrows Threading Atheetha, TK08, 01:00 PM-…" at bounding box center [295, 261] width 710 height 252
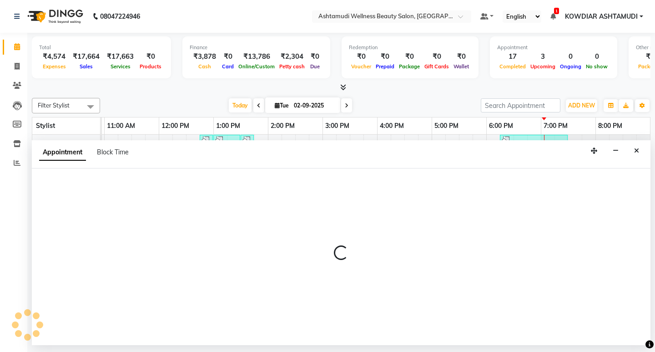
click at [528, 237] on div at bounding box center [341, 256] width 619 height 177
select select "42591"
select select "1125"
select select "tentative"
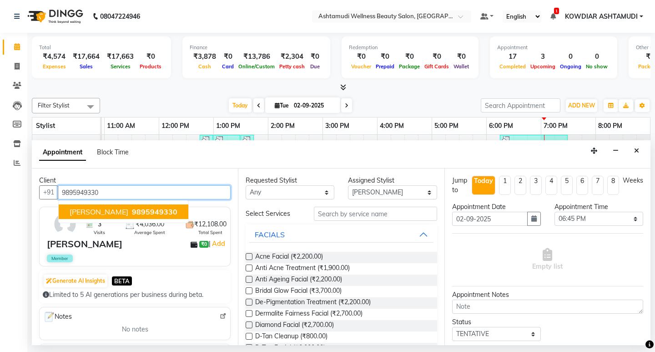
click at [132, 214] on span "9895949330" at bounding box center [154, 211] width 45 height 9
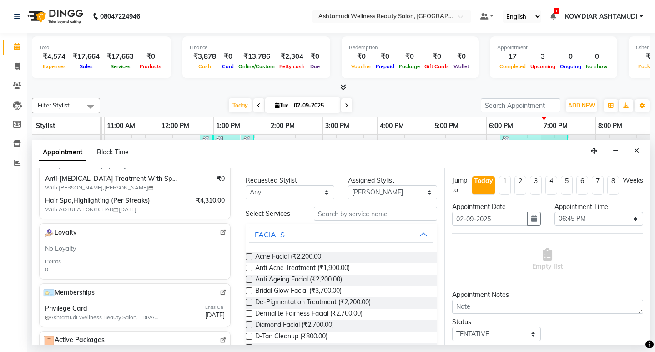
scroll to position [227, 0]
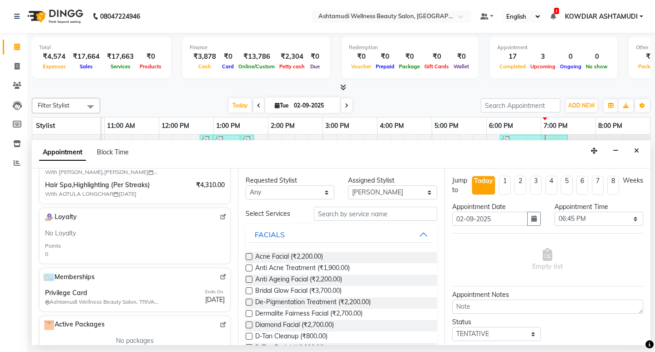
type input "9895949330"
click at [366, 213] on input "text" at bounding box center [375, 214] width 123 height 14
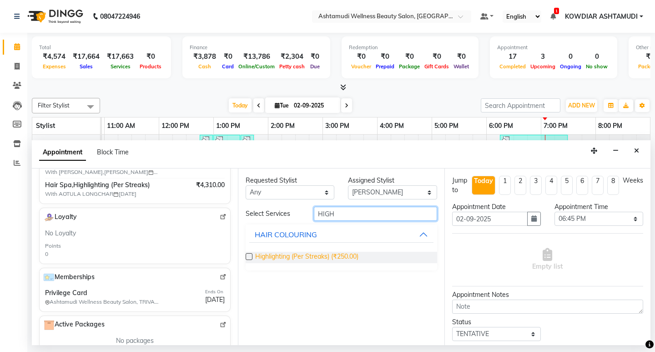
type input "HIGH"
click at [341, 258] on span "Highlighting (Per Streaks) (₹250.00)" at bounding box center [306, 257] width 103 height 11
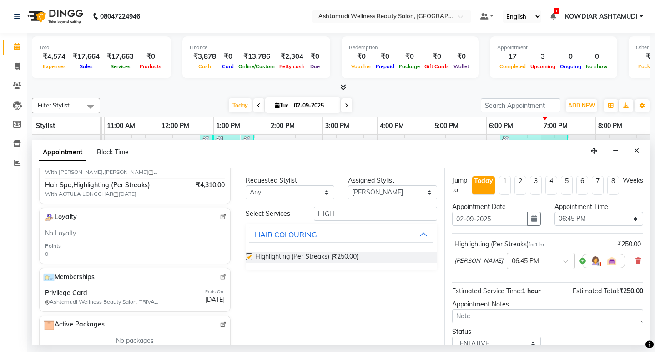
checkbox input "false"
click at [356, 217] on input "HIGH" at bounding box center [375, 214] width 123 height 14
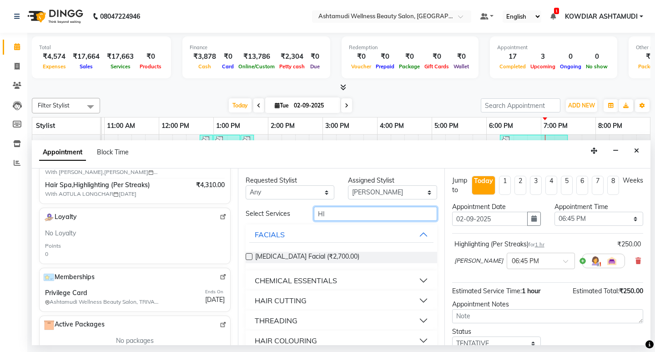
type input "H"
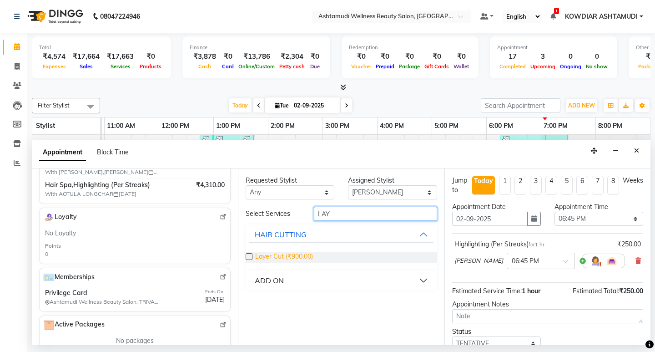
type input "LAY"
click at [303, 253] on span "Layer Cut (₹900.00)" at bounding box center [284, 257] width 58 height 11
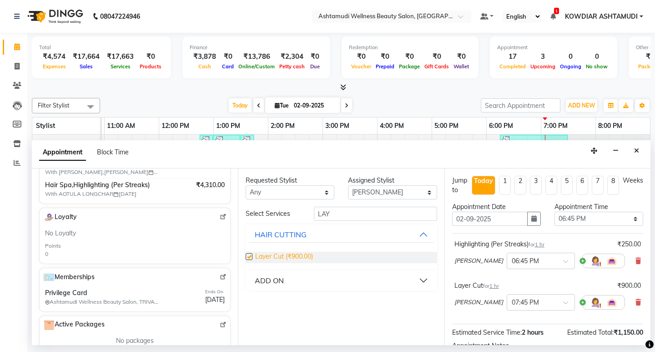
checkbox input "false"
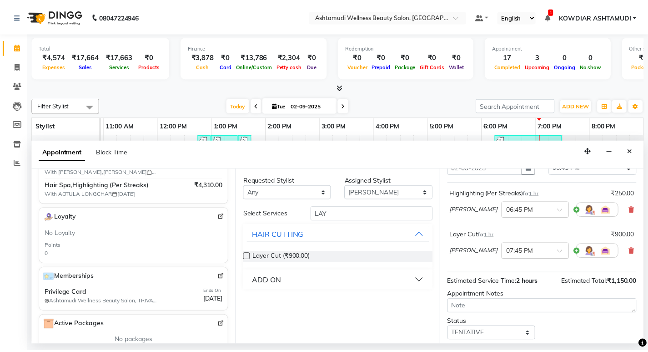
scroll to position [104, 0]
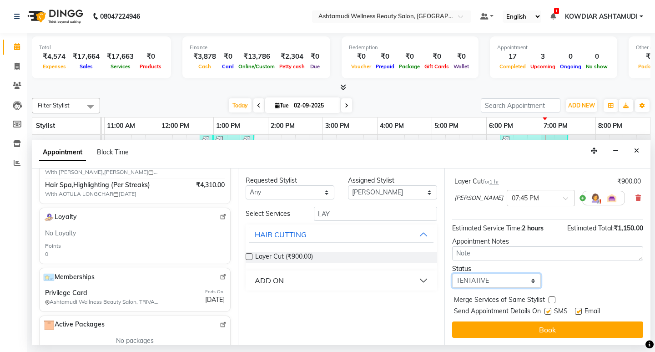
click at [499, 283] on select "Select TENTATIVE CONFIRM CHECK-IN UPCOMING" at bounding box center [496, 280] width 89 height 14
select select "check-in"
click at [452, 273] on select "Select TENTATIVE CONFIRM CHECK-IN UPCOMING" at bounding box center [496, 280] width 89 height 14
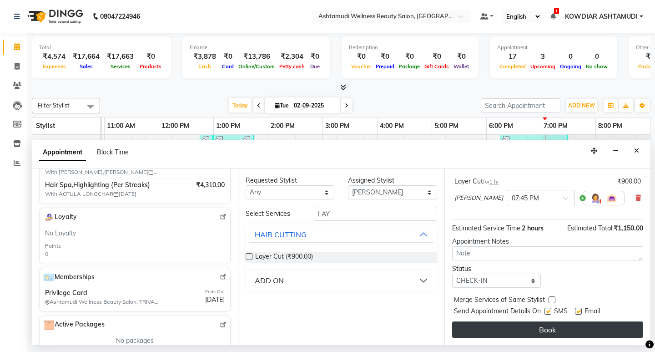
click at [480, 326] on button "Book" at bounding box center [547, 329] width 191 height 16
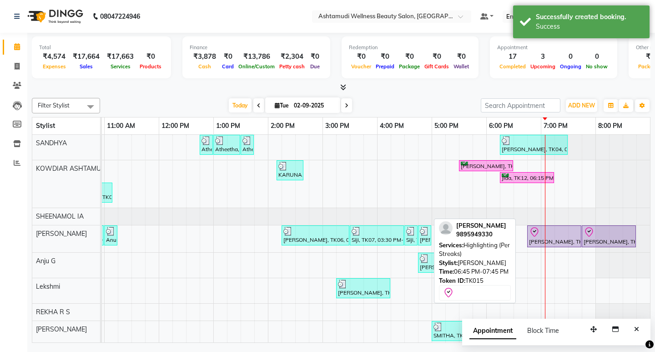
click at [551, 240] on div "AIDA, TK15, 06:45 PM-07:45 PM, Highlighting (Per Streaks)" at bounding box center [554, 236] width 52 height 19
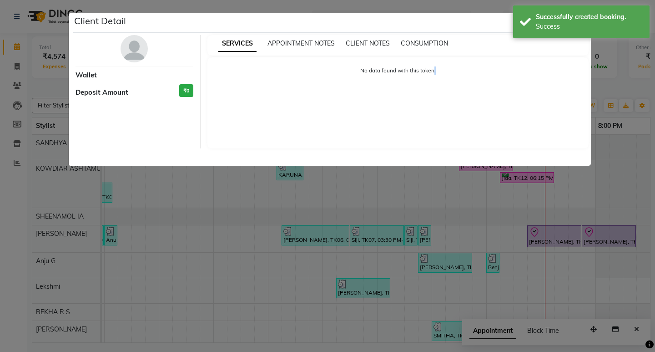
click at [551, 240] on ngb-modal-window "Client Detail Wallet Deposit Amount ₹0 SERVICES APPOINTMENT NOTES CLIENT NOTES …" at bounding box center [327, 176] width 655 height 352
select select "8"
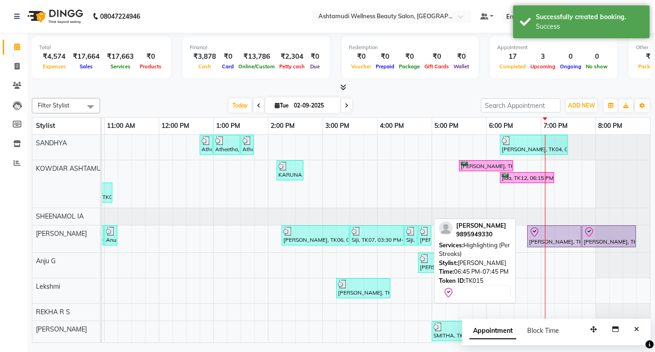
click at [579, 240] on div at bounding box center [581, 236] width 4 height 21
select select "8"
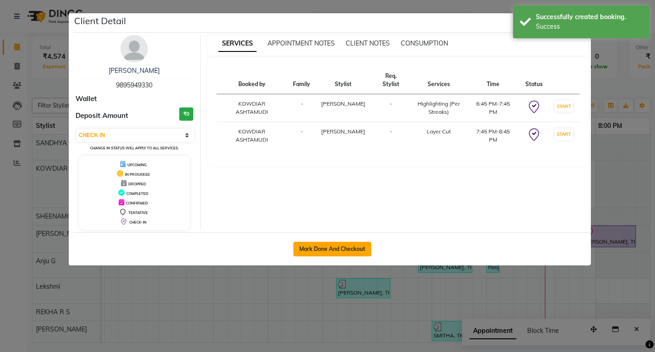
click at [325, 253] on button "Mark Done And Checkout" at bounding box center [332, 249] width 78 height 15
select select "service"
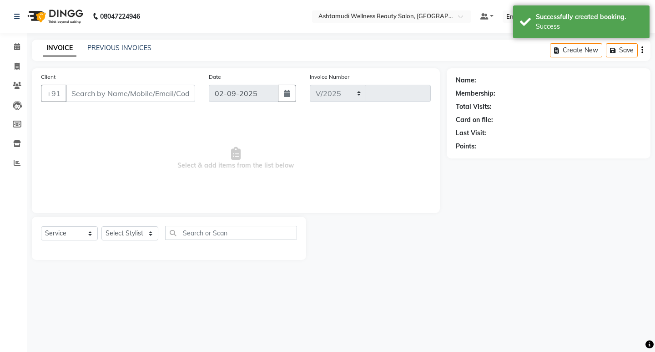
select select "4668"
type input "2194"
type input "9895949330"
select select "42591"
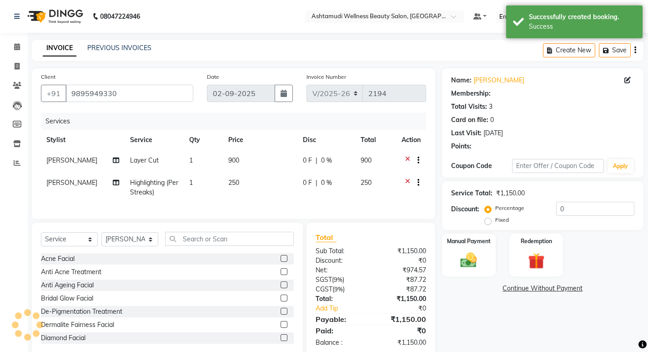
select select "1: Object"
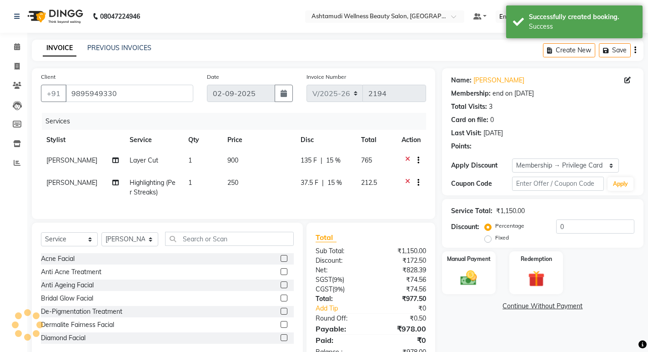
type input "15"
click at [186, 178] on td "1" at bounding box center [202, 187] width 39 height 30
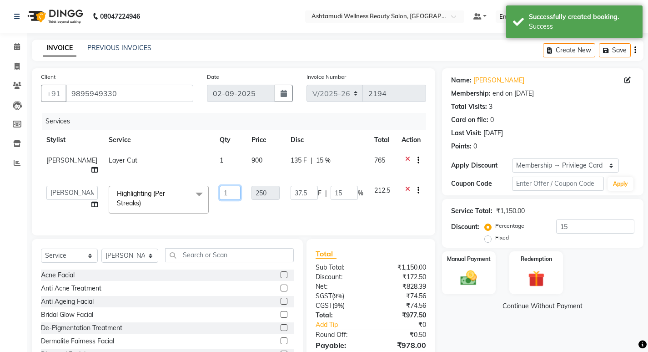
click at [221, 197] on input "1" at bounding box center [230, 193] width 21 height 14
type input "16"
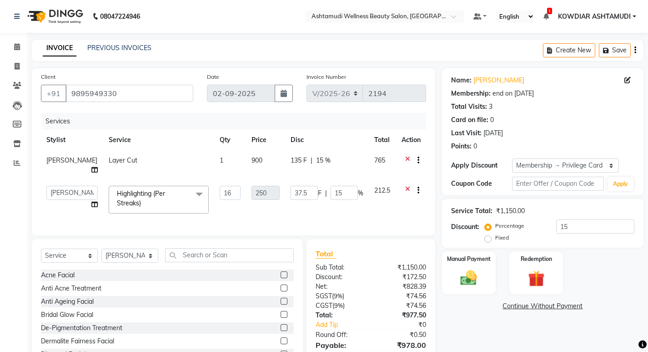
click at [244, 208] on div "Services Stylist Service Qty Price Disc Total Action ABISHA KARKI Layer Cut 1 9…" at bounding box center [233, 169] width 385 height 113
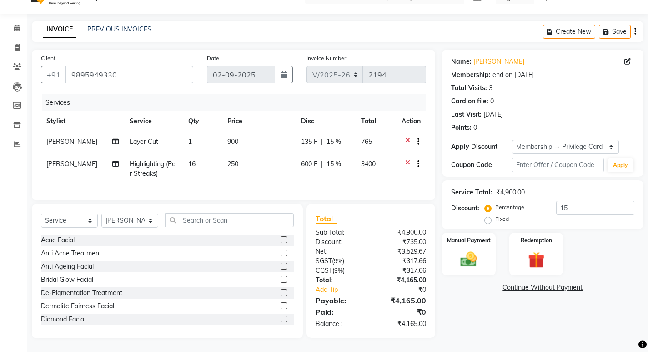
scroll to position [25, 0]
click at [473, 249] on img at bounding box center [469, 259] width 28 height 20
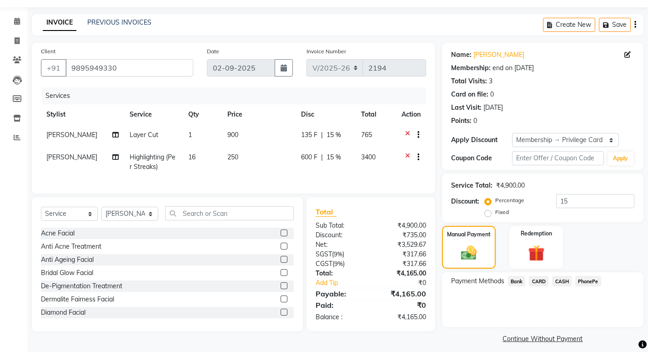
click at [541, 281] on span "CARD" at bounding box center [539, 281] width 20 height 10
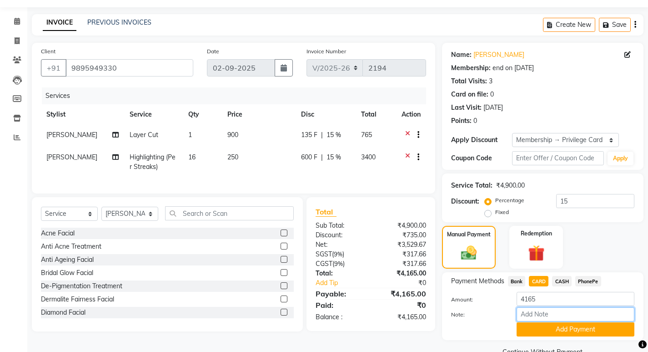
click at [542, 311] on input "Note:" at bounding box center [576, 314] width 118 height 14
type input "REKHA"
click at [576, 328] on button "Add Payment" at bounding box center [576, 329] width 118 height 14
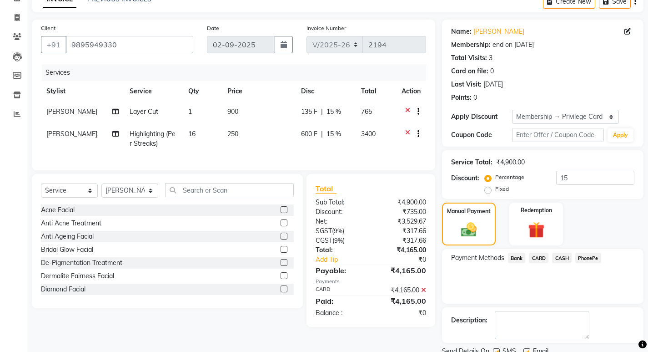
scroll to position [71, 0]
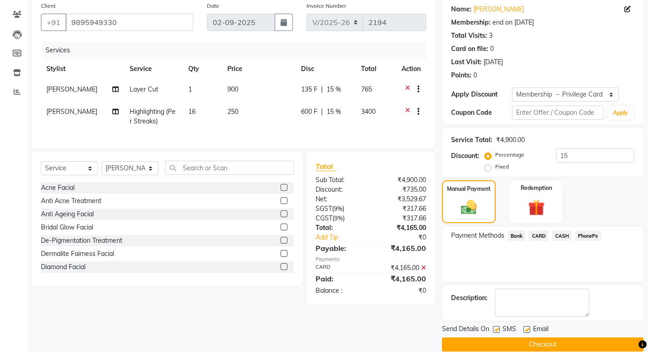
click at [566, 339] on button "Checkout" at bounding box center [543, 344] width 202 height 14
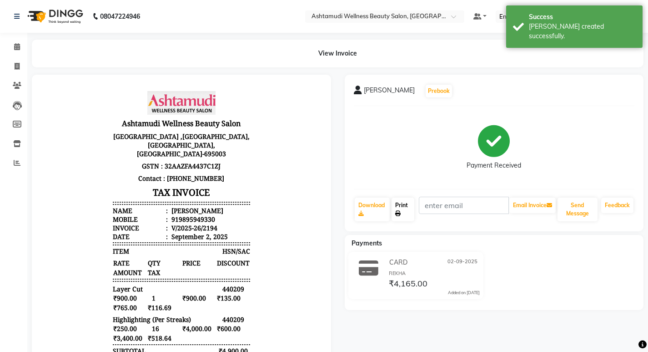
click at [404, 201] on link "Print" at bounding box center [403, 209] width 23 height 24
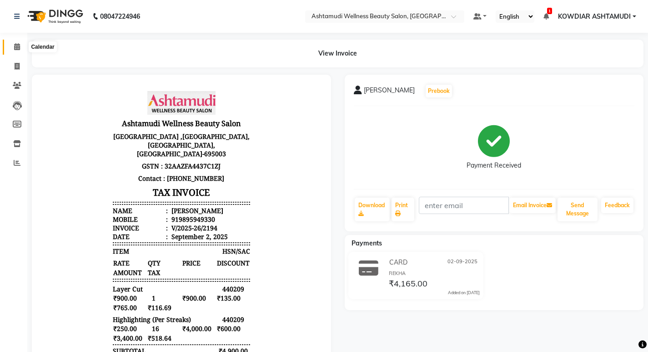
click at [14, 48] on icon at bounding box center [17, 46] width 6 height 7
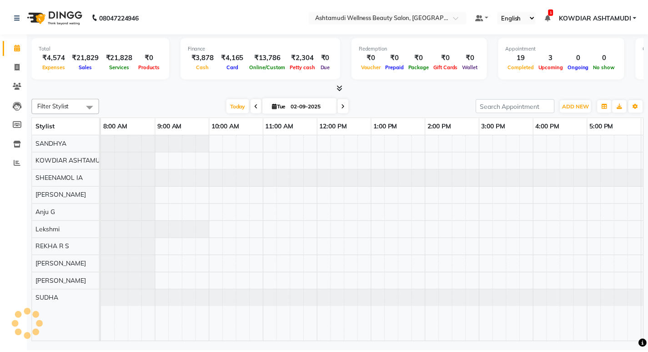
scroll to position [0, 162]
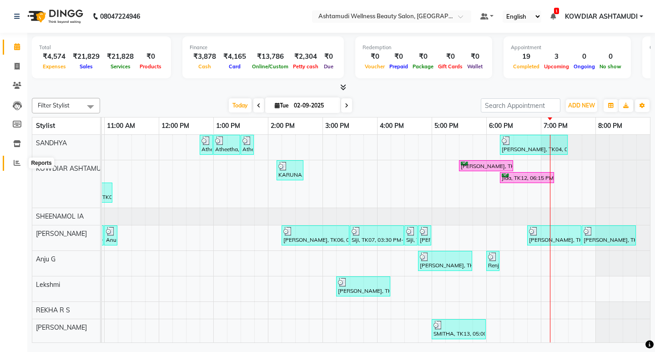
click at [14, 162] on icon at bounding box center [17, 162] width 7 height 7
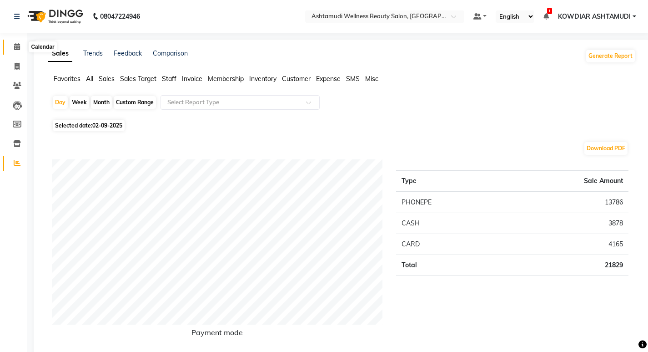
click at [15, 48] on icon at bounding box center [17, 46] width 6 height 7
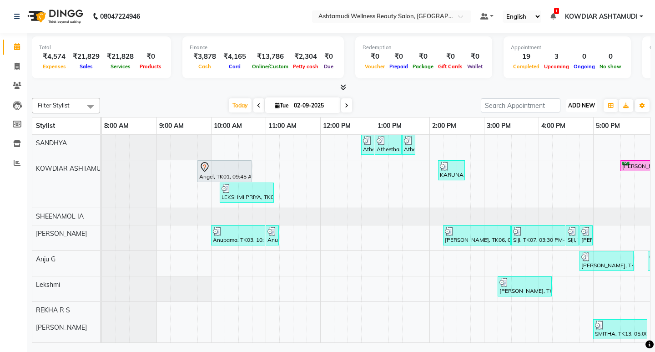
click at [589, 102] on span "ADD NEW" at bounding box center [581, 105] width 27 height 7
click at [554, 149] on link "Add Expense" at bounding box center [561, 147] width 72 height 12
select select "1"
select select "3500"
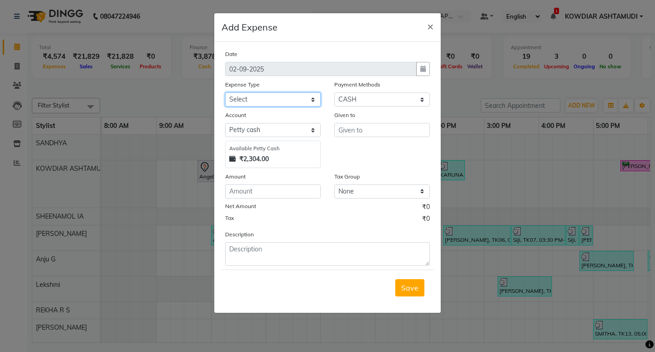
click at [260, 100] on select "Select ACCOMODATION EXPENSES ADVERTISEMENT SALES PROMOTIONAL EXPENSES Bonus BRI…" at bounding box center [273, 99] width 96 height 14
select select "6166"
click at [225, 92] on select "Select ACCOMODATION EXPENSES ADVERTISEMENT SALES PROMOTIONAL EXPENSES Bonus BRI…" at bounding box center [273, 99] width 96 height 14
click at [351, 135] on input "text" at bounding box center [382, 130] width 96 height 14
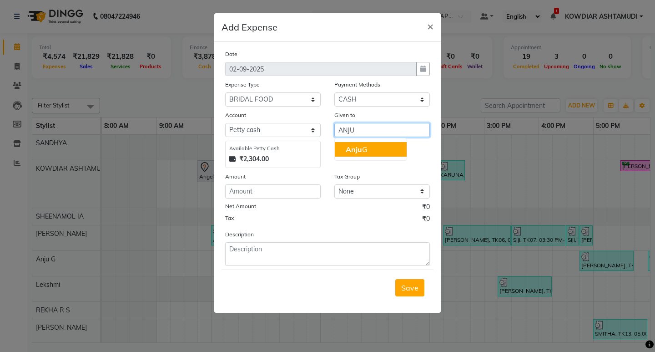
click at [360, 149] on span "Anju" at bounding box center [354, 149] width 16 height 9
type input "Anju G"
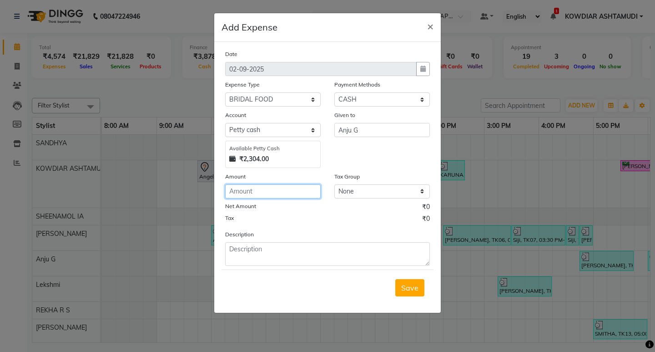
click at [292, 193] on input "number" at bounding box center [273, 191] width 96 height 14
type input "150"
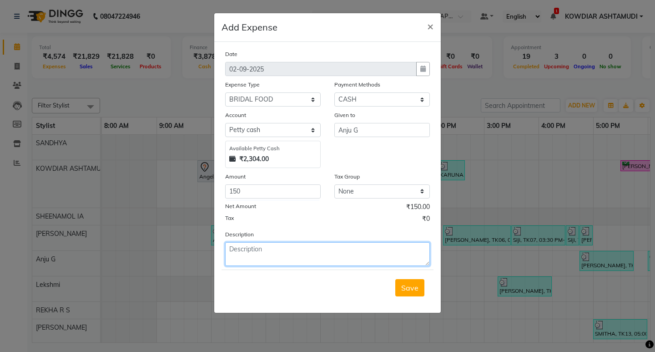
click at [321, 250] on textarea at bounding box center [327, 254] width 205 height 24
type textarea "BRIDAL FOOD"
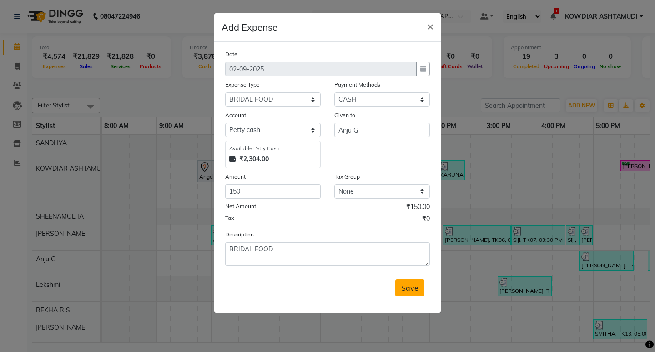
click at [417, 287] on span "Save" at bounding box center [409, 287] width 17 height 9
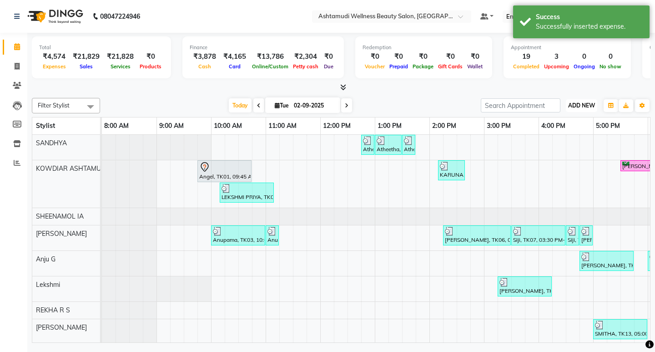
click at [585, 109] on button "ADD NEW Toggle Dropdown" at bounding box center [581, 105] width 31 height 13
click at [571, 149] on link "Add Expense" at bounding box center [561, 147] width 72 height 12
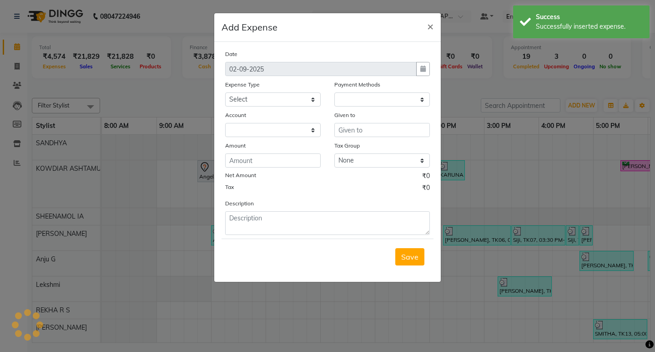
select select "1"
select select "3500"
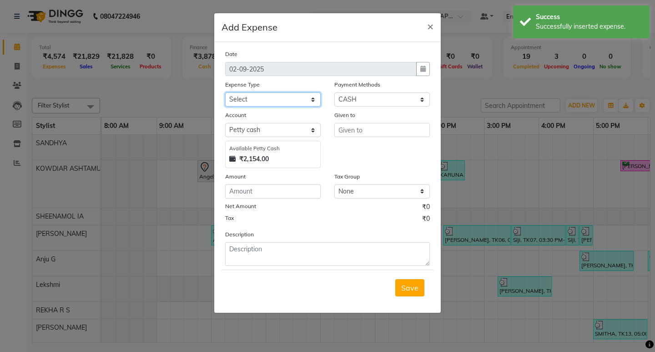
click at [278, 101] on select "Select ACCOMODATION EXPENSES ADVERTISEMENT SALES PROMOTIONAL EXPENSES Bonus BRI…" at bounding box center [273, 99] width 96 height 14
select select "6166"
click at [225, 92] on select "Select ACCOMODATION EXPENSES ADVERTISEMENT SALES PROMOTIONAL EXPENSES Bonus BRI…" at bounding box center [273, 99] width 96 height 14
click at [356, 132] on input "text" at bounding box center [382, 130] width 96 height 14
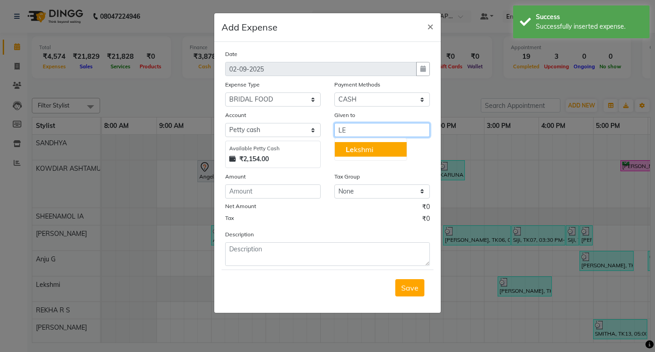
click at [357, 147] on ngb-highlight "Le kshmi" at bounding box center [360, 149] width 28 height 9
type input "Lekshmi"
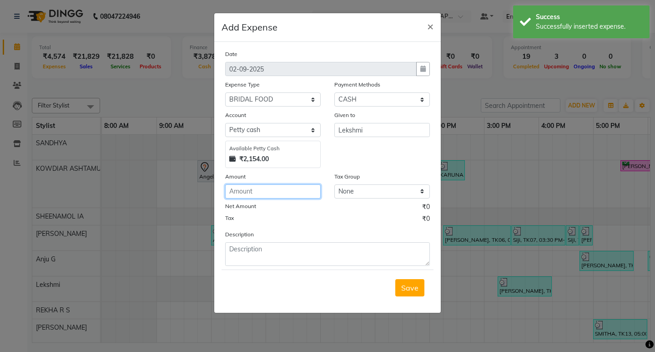
click at [278, 197] on input "number" at bounding box center [273, 191] width 96 height 14
type input "150"
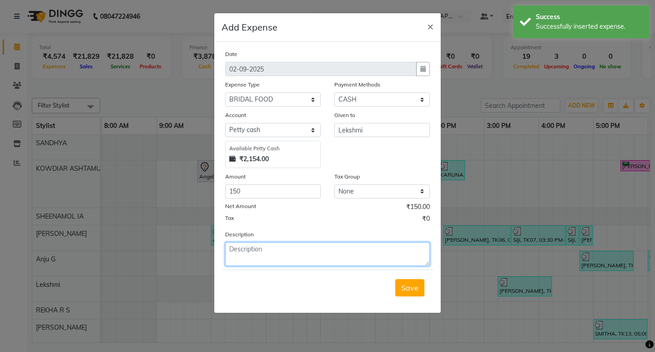
click at [281, 250] on textarea at bounding box center [327, 254] width 205 height 24
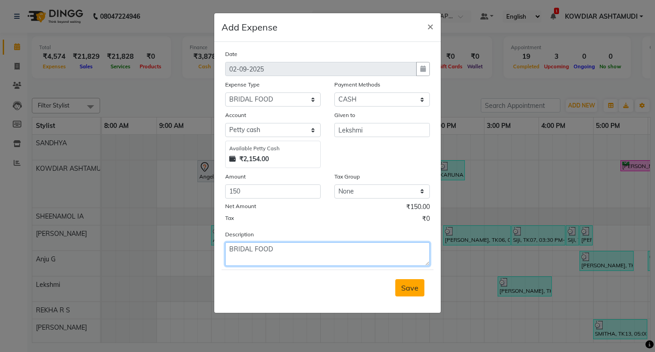
type textarea "BRIDAL FOOD"
click at [399, 283] on button "Save" at bounding box center [409, 287] width 29 height 17
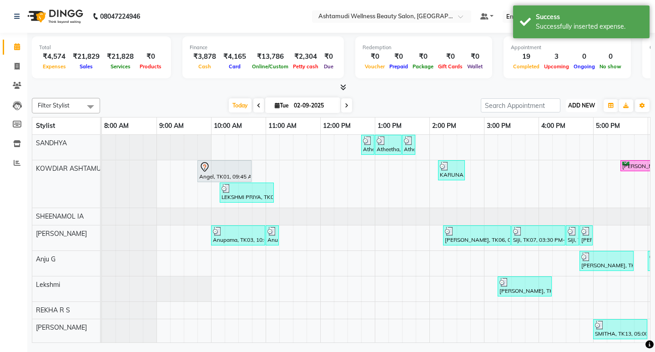
click at [591, 106] on span "ADD NEW" at bounding box center [581, 105] width 27 height 7
click at [558, 148] on link "Add Expense" at bounding box center [561, 147] width 72 height 12
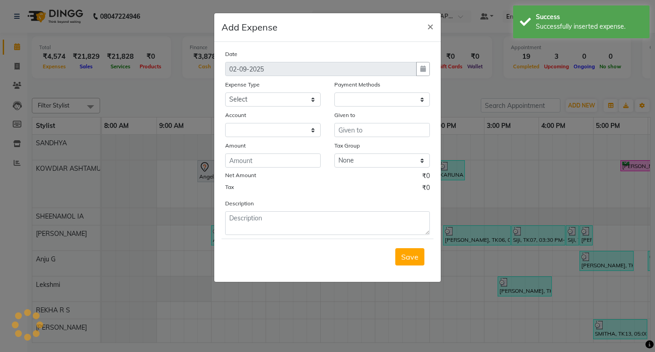
select select "1"
select select "3500"
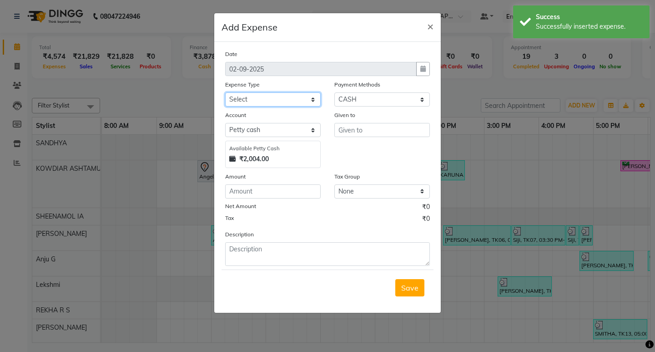
click at [279, 105] on select "Select ACCOMODATION EXPENSES ADVERTISEMENT SALES PROMOTIONAL EXPENSES Bonus BRI…" at bounding box center [273, 99] width 96 height 14
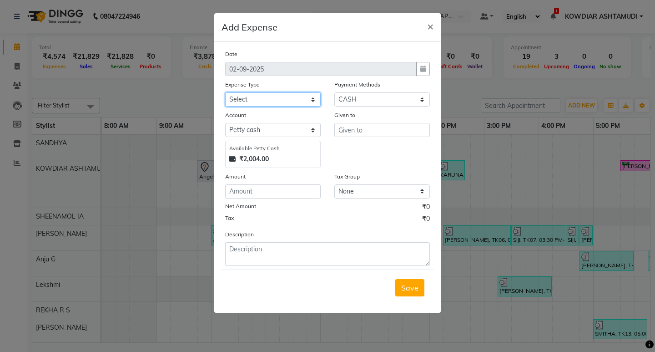
select select "6169"
click at [225, 92] on select "Select ACCOMODATION EXPENSES ADVERTISEMENT SALES PROMOTIONAL EXPENSES Bonus BRI…" at bounding box center [273, 99] width 96 height 14
click at [389, 124] on input "text" at bounding box center [382, 130] width 96 height 14
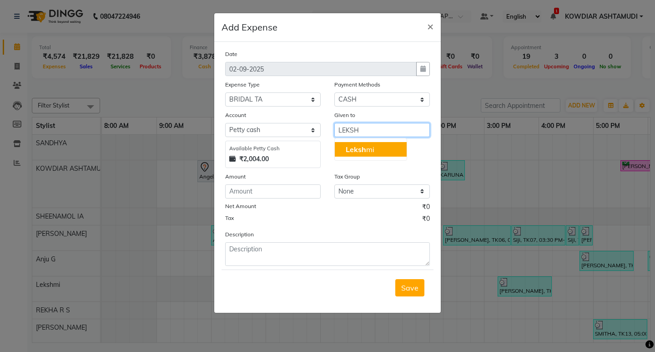
click at [390, 144] on button "Leksh mi" at bounding box center [371, 149] width 72 height 15
type input "Lekshmi"
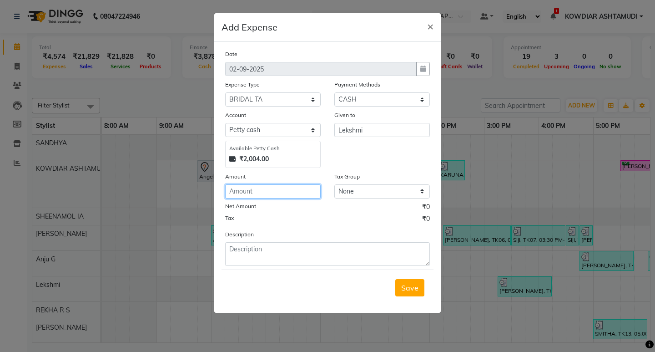
click at [273, 193] on input "number" at bounding box center [273, 191] width 96 height 14
type input "60"
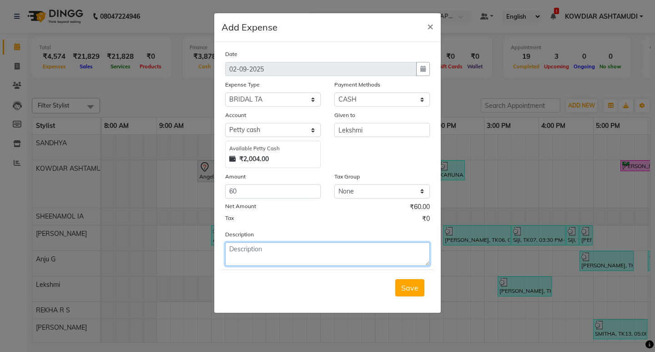
click at [271, 248] on textarea at bounding box center [327, 254] width 205 height 24
type textarea "BRIDAL TA"
click at [403, 291] on span "Save" at bounding box center [409, 287] width 17 height 9
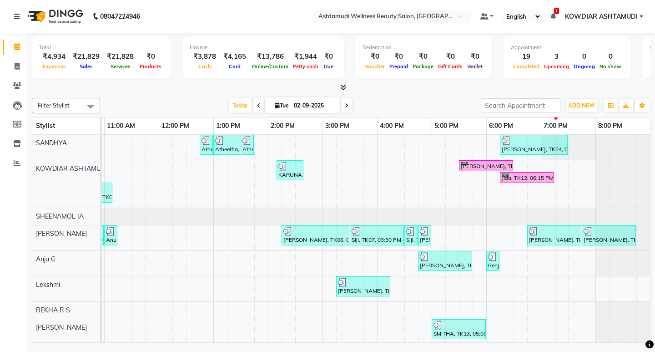
scroll to position [45, 0]
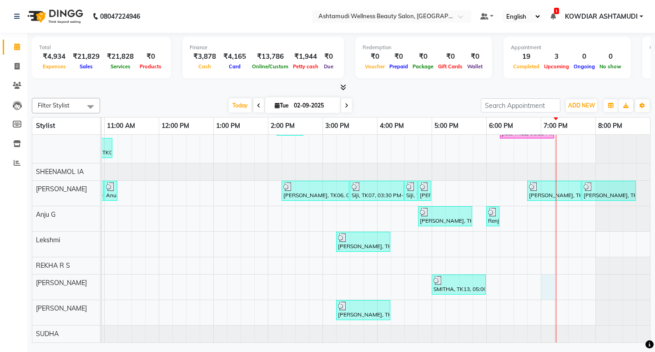
click at [540, 288] on div "Atheetha, TK08, 12:45 PM-01:00 PM, Eyebrows Threading Atheetha, TK08, 01:00 PM-…" at bounding box center [295, 216] width 710 height 252
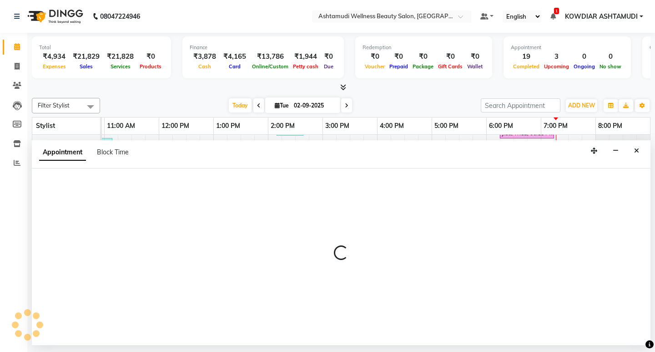
click at [540, 288] on div at bounding box center [341, 256] width 619 height 177
select select "41198"
select select "tentative"
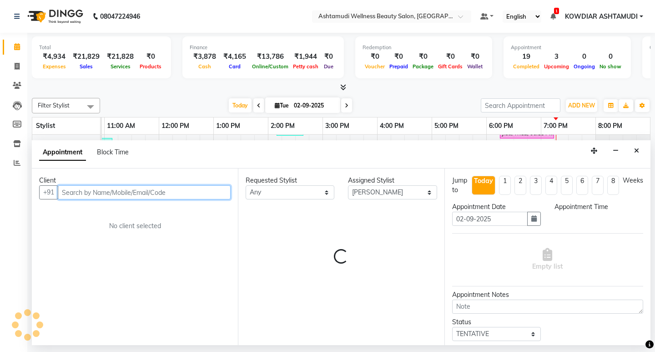
select select "1140"
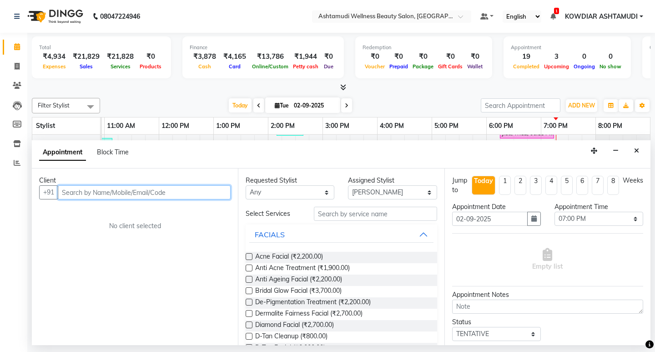
click at [121, 192] on input "text" at bounding box center [144, 192] width 173 height 14
type input "9037779645"
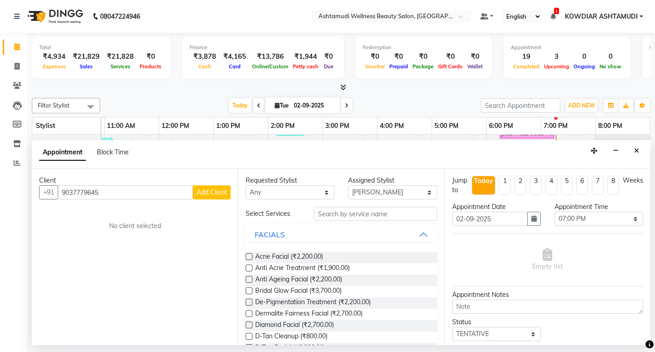
click at [201, 191] on span "Add Client" at bounding box center [212, 192] width 30 height 8
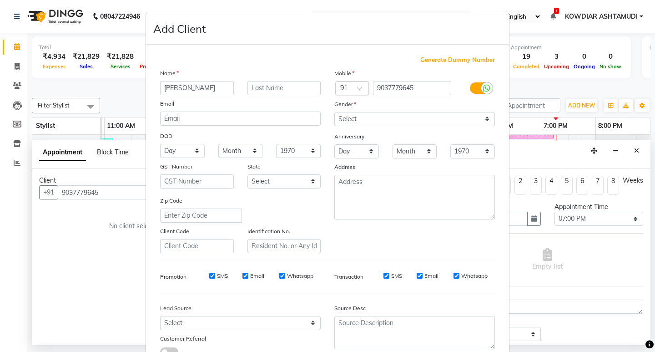
type input "JAQUALINE"
click at [193, 318] on select "Select Walk-in Referral Internet Friend Word of Mouth Advertisement Facebook Ju…" at bounding box center [240, 323] width 161 height 14
select select "31538"
click at [160, 316] on select "Select Walk-in Referral Internet Friend Word of Mouth Advertisement Facebook Ju…" at bounding box center [240, 323] width 161 height 14
click at [373, 119] on select "Select Male Female Other Prefer Not To Say" at bounding box center [414, 119] width 161 height 14
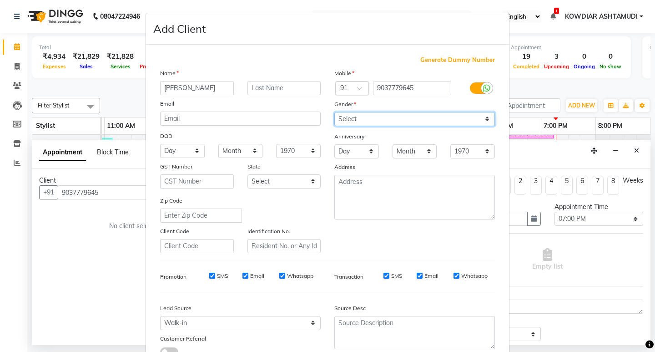
select select "female"
click at [334, 112] on select "Select Male Female Other Prefer Not To Say" at bounding box center [414, 119] width 161 height 14
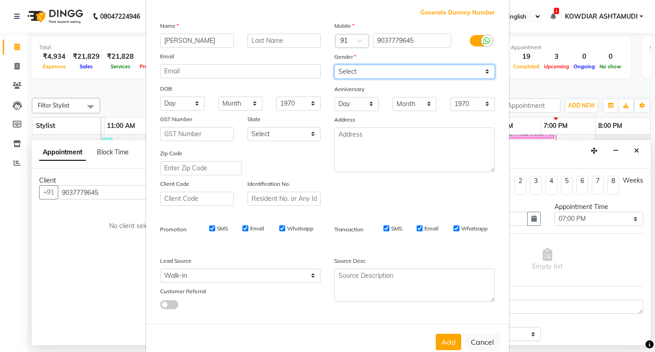
scroll to position [68, 0]
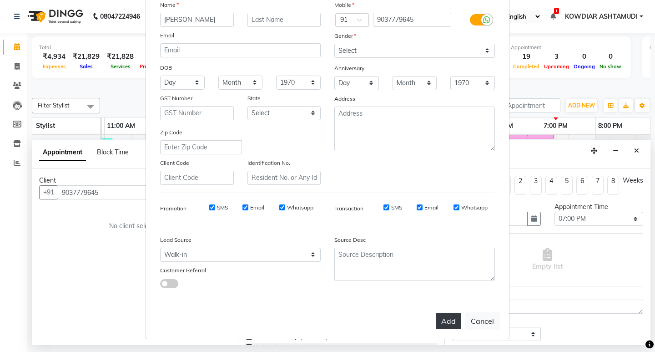
click at [455, 320] on button "Add" at bounding box center [448, 321] width 25 height 16
select select
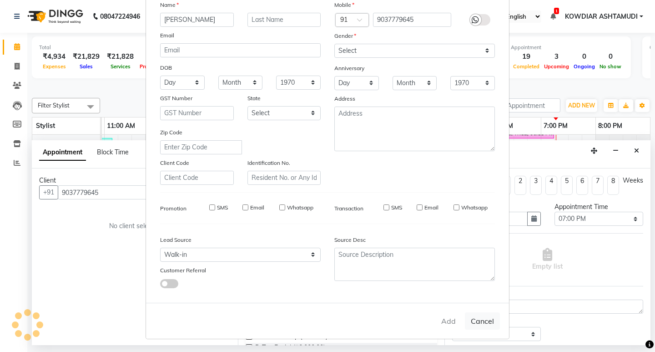
select select
checkbox input "false"
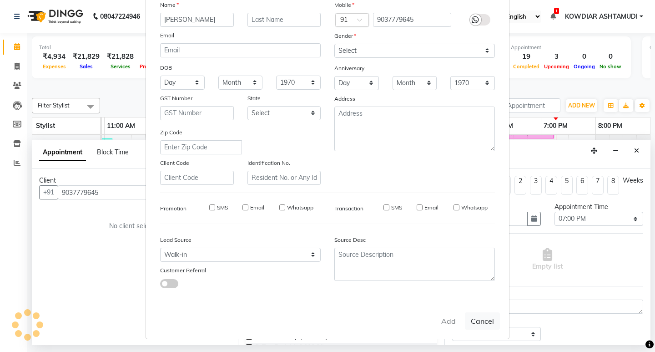
checkbox input "false"
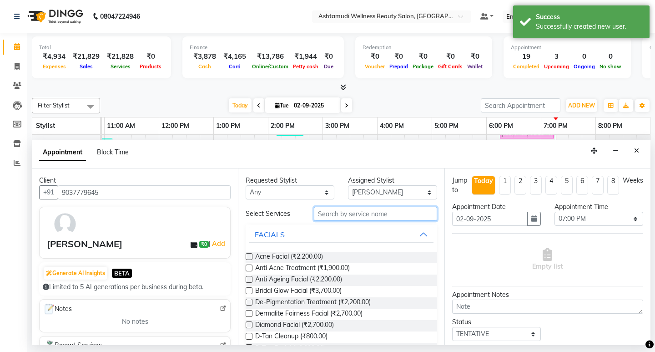
click at [398, 214] on input "text" at bounding box center [375, 214] width 123 height 14
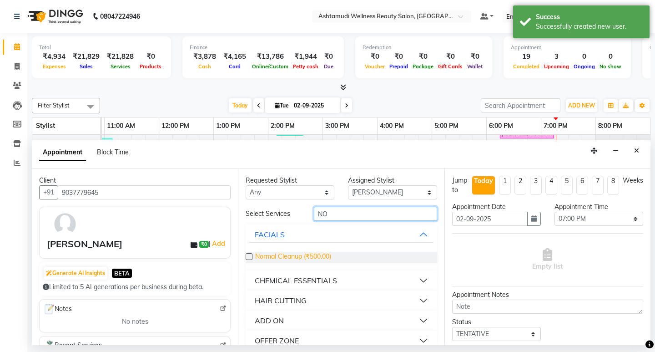
type input "NO"
click at [318, 254] on span "Normal Cleanup (₹500.00)" at bounding box center [293, 257] width 76 height 11
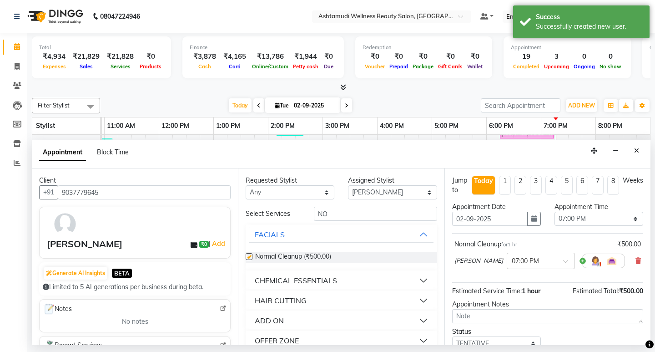
checkbox input "false"
click at [332, 216] on input "NO" at bounding box center [375, 214] width 123 height 14
type input "N"
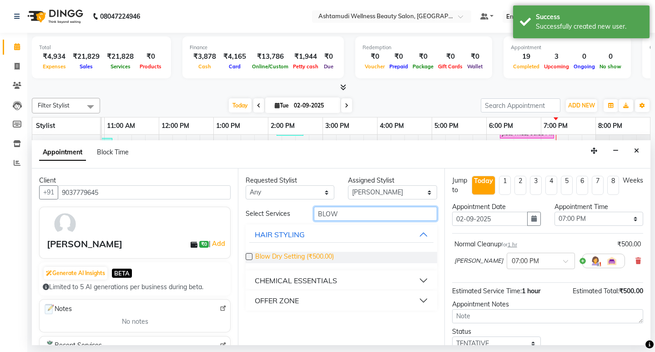
type input "BLOW"
click at [318, 255] on span "Blow Dry Setting (₹500.00)" at bounding box center [294, 257] width 79 height 11
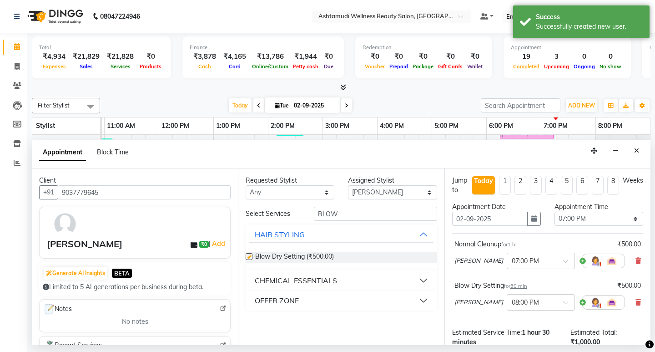
checkbox input "false"
click at [349, 213] on input "BLOW" at bounding box center [375, 214] width 123 height 14
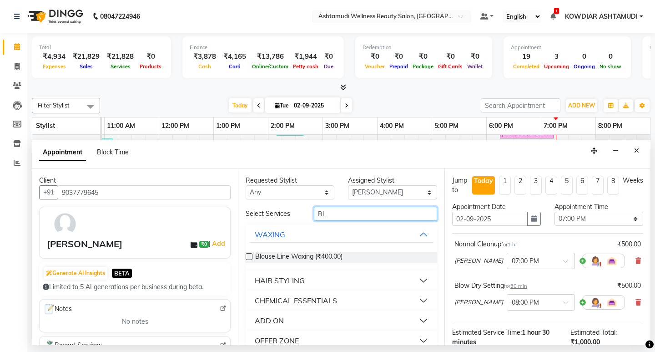
type input "B"
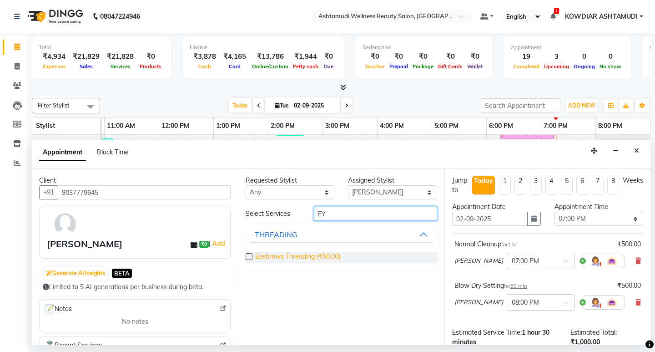
type input "EY"
click at [315, 259] on span "Eyebrows Threading (₹50.00)" at bounding box center [297, 257] width 85 height 11
checkbox input "false"
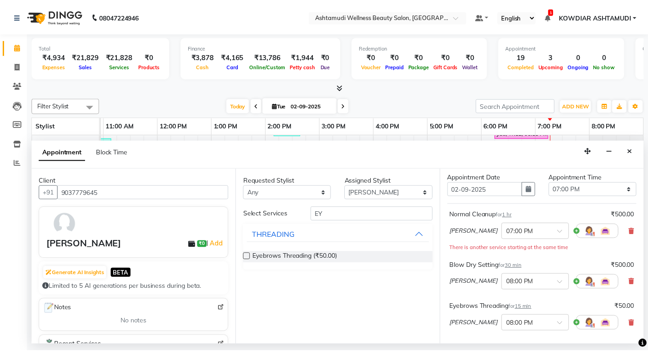
scroll to position [165, 0]
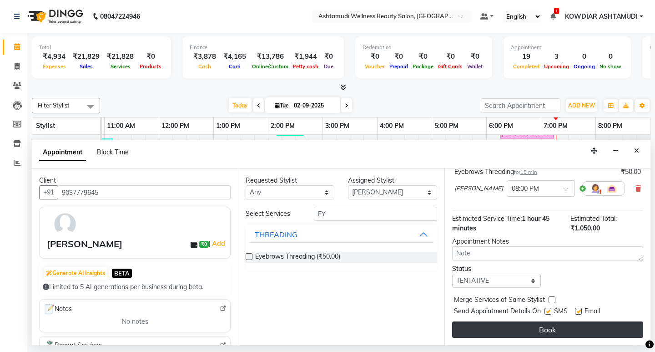
click at [566, 328] on button "Book" at bounding box center [547, 329] width 191 height 16
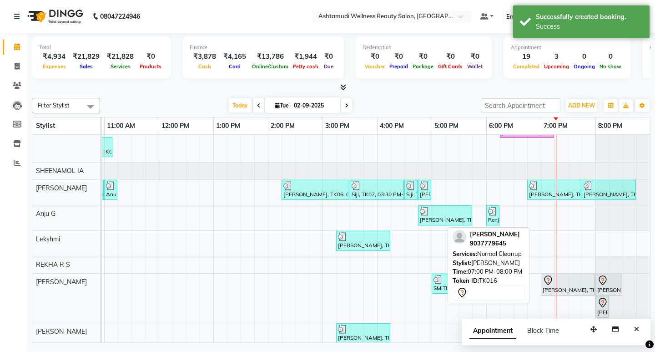
click at [556, 285] on div at bounding box center [568, 280] width 51 height 11
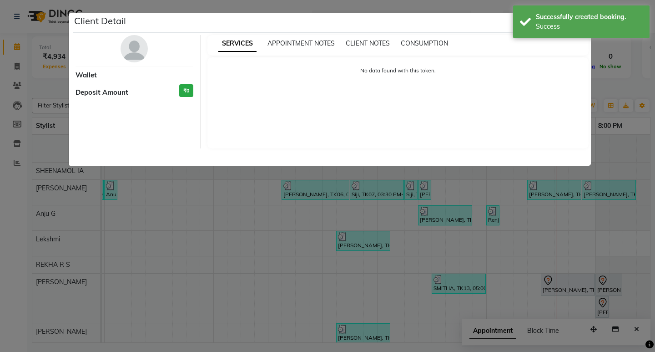
select select "7"
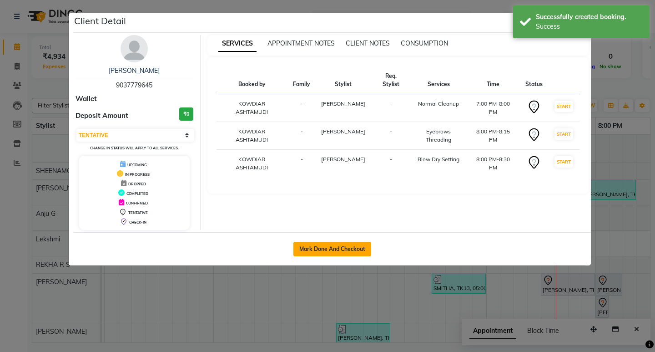
click at [337, 245] on button "Mark Done And Checkout" at bounding box center [332, 249] width 78 height 15
select select "service"
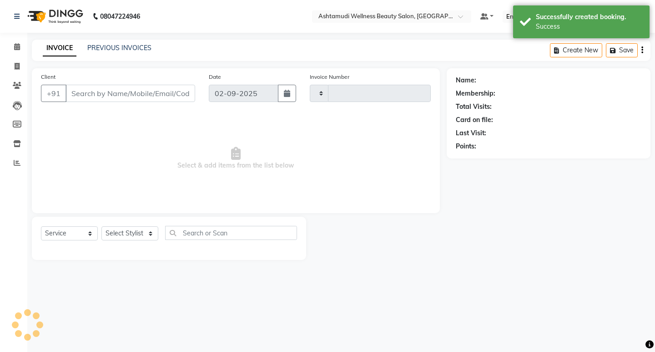
type input "2195"
select select "4668"
type input "9037779645"
select select "41198"
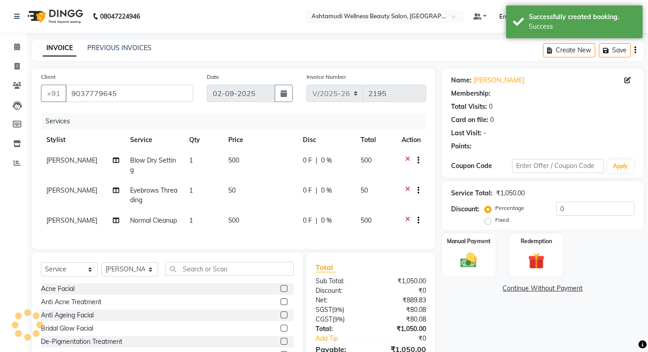
select select "1: Object"
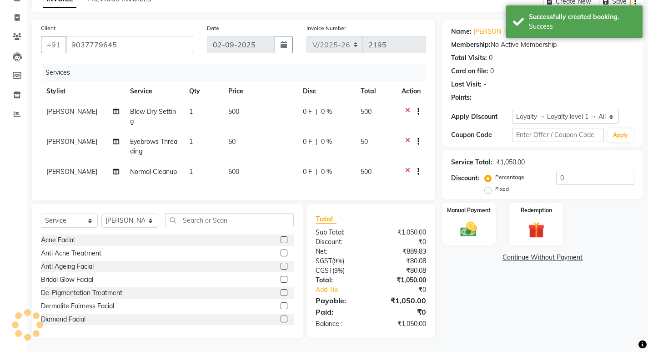
scroll to position [56, 0]
click at [473, 221] on img at bounding box center [469, 229] width 28 height 20
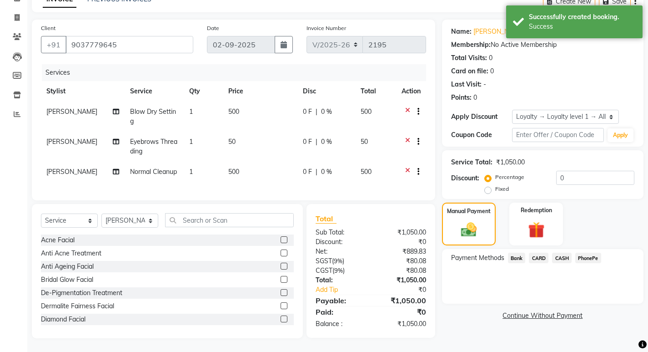
click at [566, 253] on span "CASH" at bounding box center [562, 258] width 20 height 10
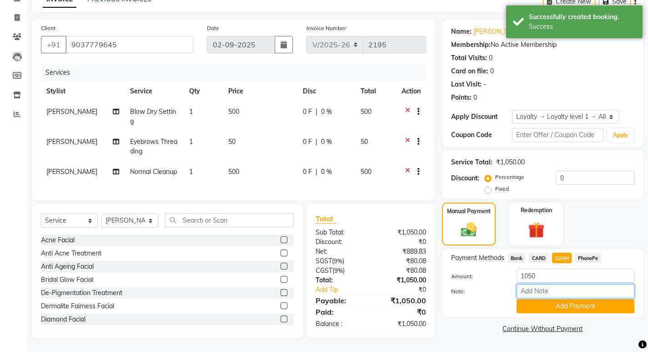
click at [560, 288] on input "Note:" at bounding box center [576, 291] width 118 height 14
click at [565, 284] on input "sheena" at bounding box center [576, 291] width 118 height 14
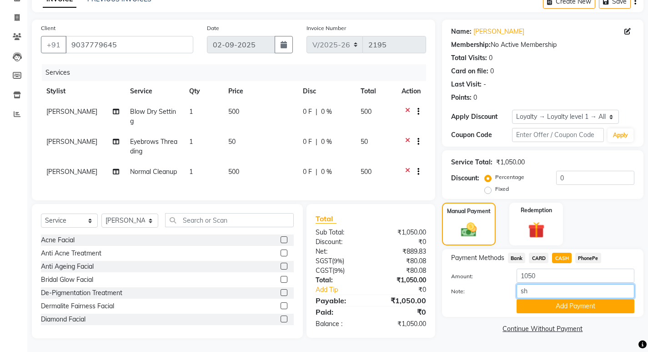
type input "s"
click at [565, 284] on input "Note:" at bounding box center [576, 291] width 118 height 14
type input "REKHA"
click at [568, 303] on button "Add Payment" at bounding box center [576, 306] width 118 height 14
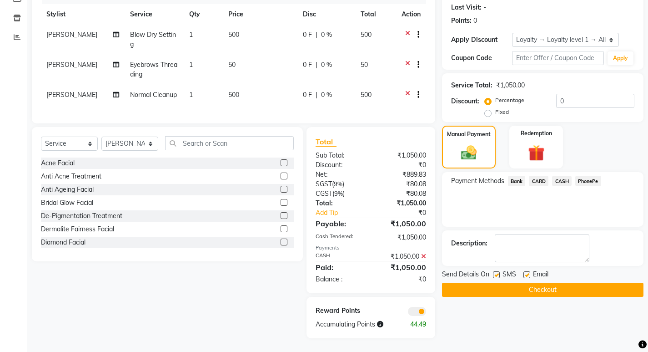
scroll to position [132, 0]
click at [546, 283] on button "Checkout" at bounding box center [543, 290] width 202 height 14
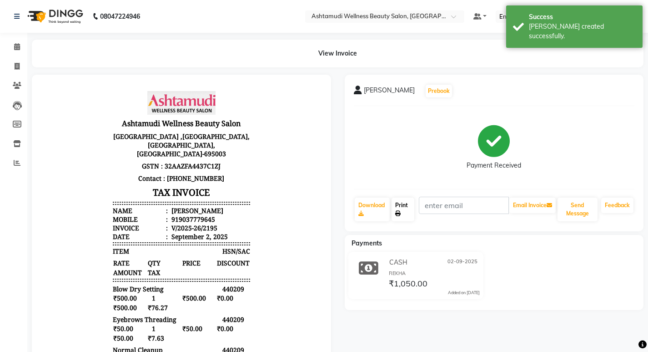
click at [407, 208] on link "Print" at bounding box center [403, 209] width 23 height 24
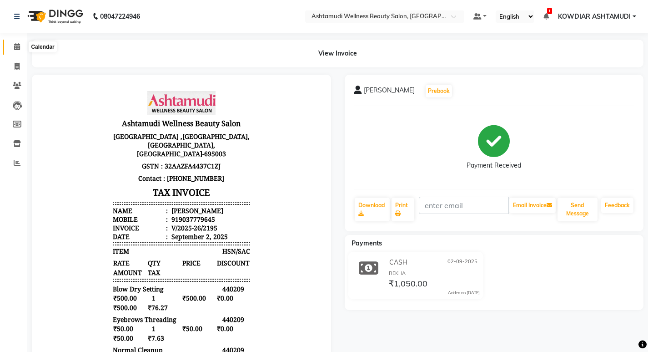
click at [19, 47] on icon at bounding box center [17, 46] width 6 height 7
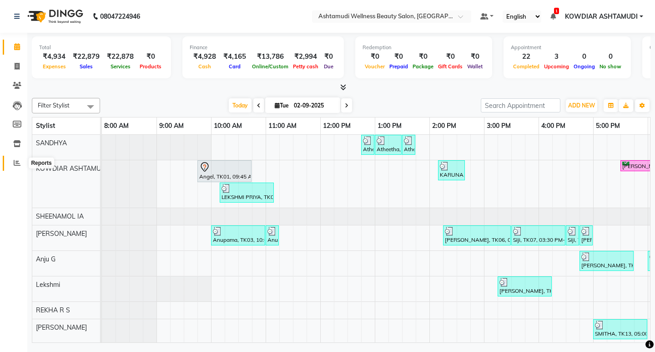
click at [17, 162] on icon at bounding box center [17, 162] width 7 height 7
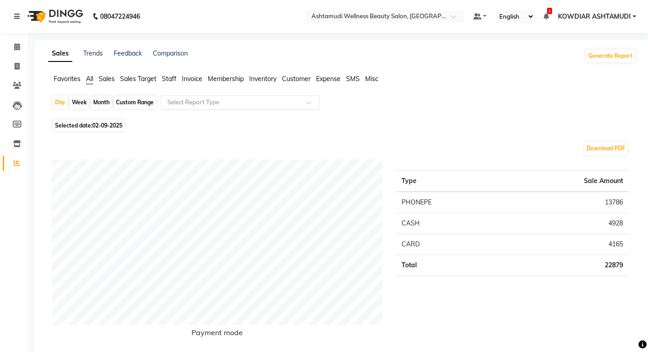
click at [179, 101] on input "text" at bounding box center [231, 102] width 131 height 9
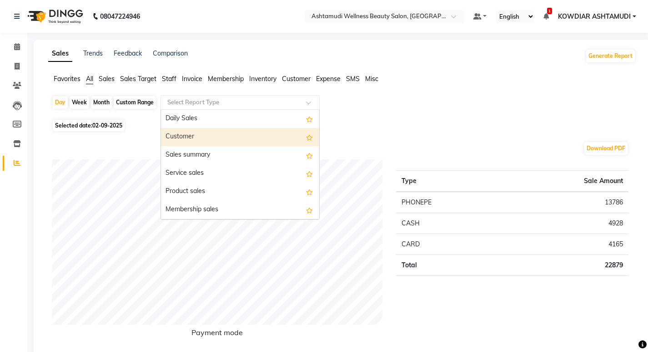
click at [194, 136] on div "Customer" at bounding box center [240, 137] width 158 height 18
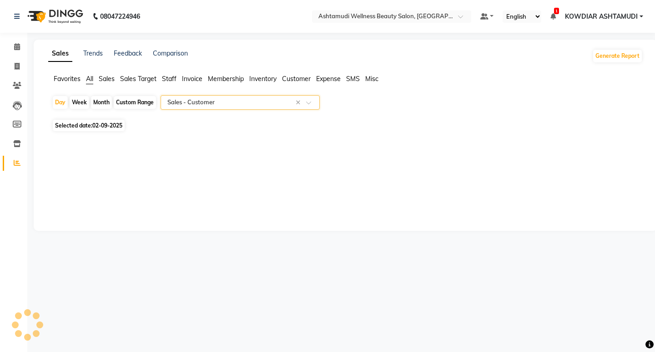
select select "full_report"
select select "csv"
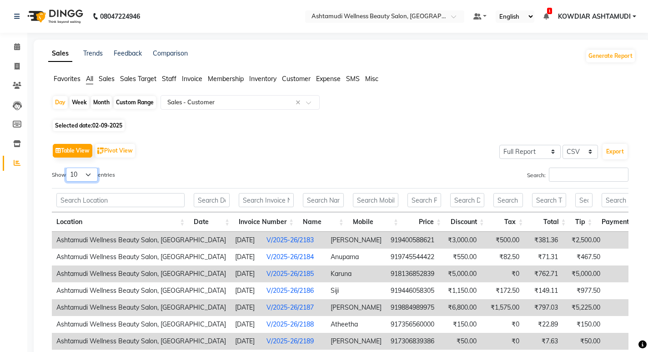
click at [73, 179] on select "10 25 50 100" at bounding box center [82, 174] width 32 height 14
select select "25"
click at [67, 167] on select "10 25 50 100" at bounding box center [82, 174] width 32 height 14
click at [199, 98] on input "text" at bounding box center [231, 102] width 131 height 9
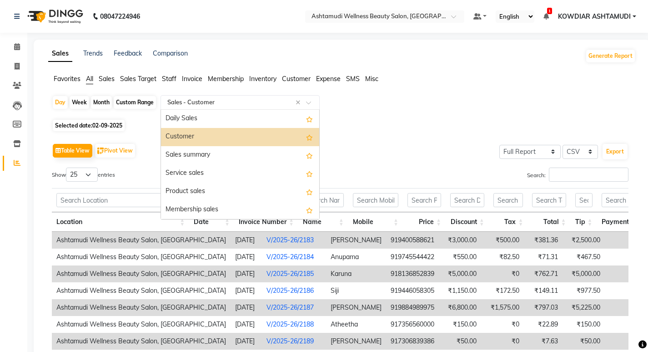
click at [204, 102] on input "text" at bounding box center [231, 102] width 131 height 9
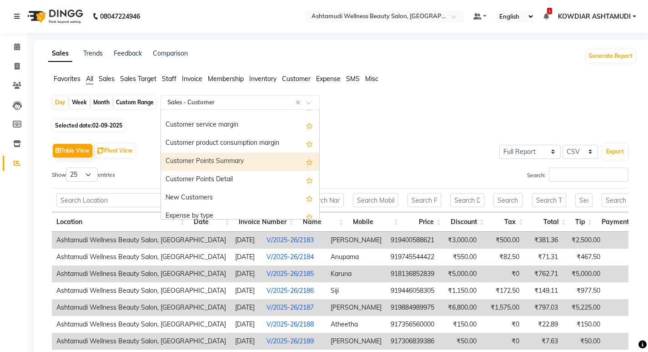
scroll to position [1137, 0]
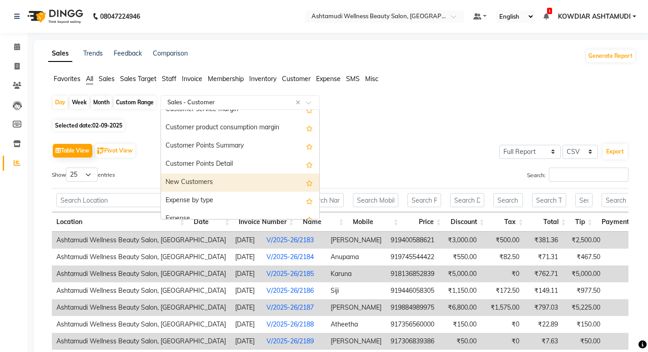
click at [204, 182] on div "New Customers" at bounding box center [240, 182] width 158 height 18
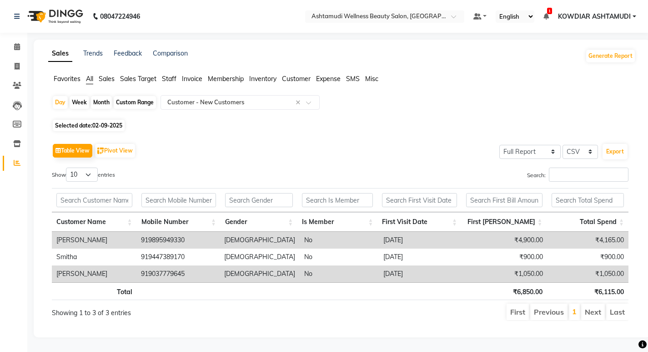
click at [90, 77] on span "All" at bounding box center [89, 79] width 7 height 8
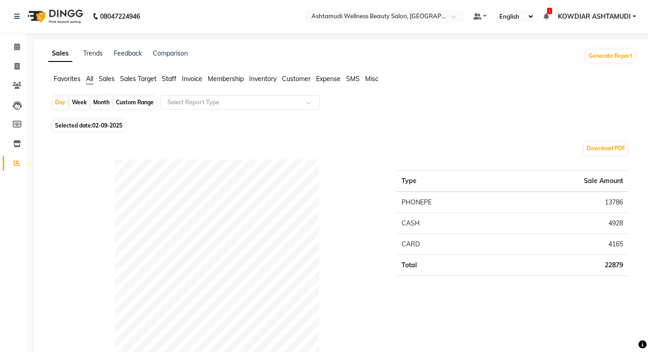
click at [147, 102] on div "Custom Range" at bounding box center [135, 102] width 42 height 13
select select "9"
select select "2025"
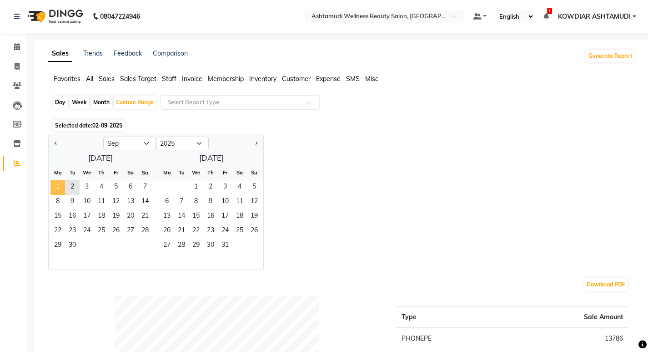
click at [59, 186] on span "1" at bounding box center [58, 187] width 15 height 15
click at [70, 186] on span "2" at bounding box center [72, 187] width 15 height 15
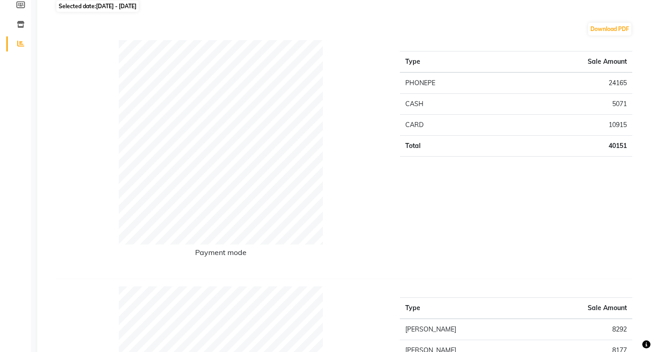
scroll to position [0, 0]
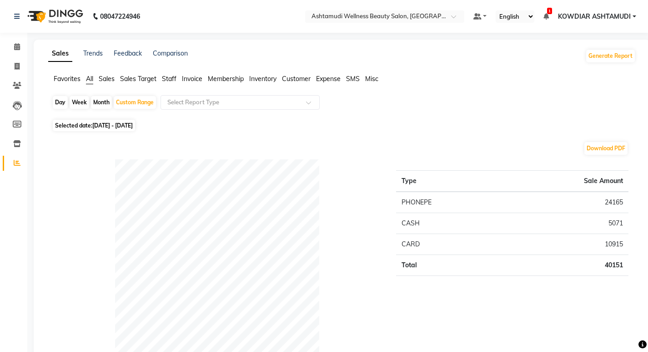
click at [57, 100] on div "Day" at bounding box center [60, 102] width 15 height 13
select select "9"
select select "2025"
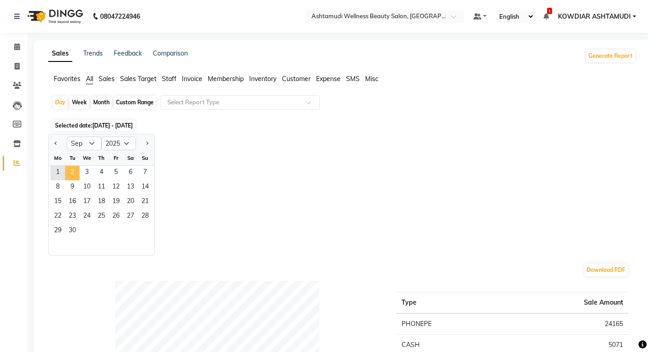
click at [71, 169] on span "2" at bounding box center [72, 173] width 15 height 15
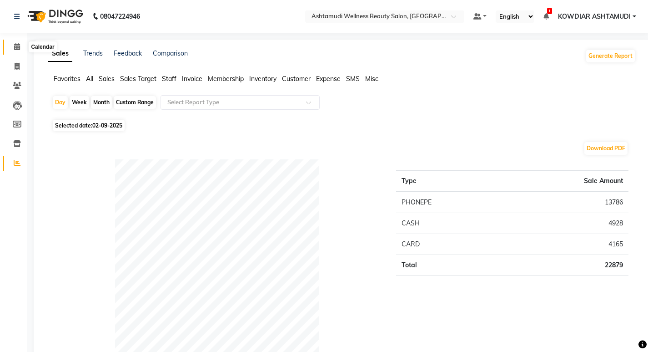
click at [25, 45] on span at bounding box center [17, 47] width 16 height 10
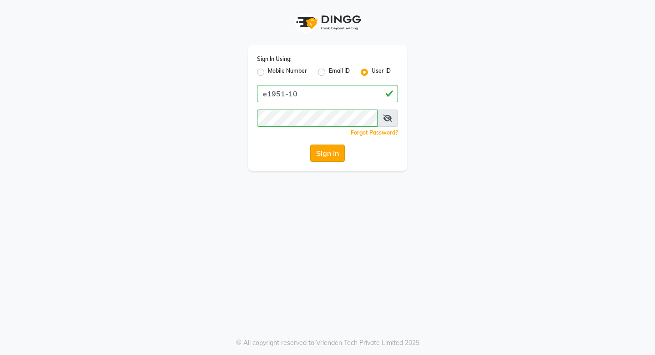
click at [317, 158] on button "Sign In" at bounding box center [327, 153] width 35 height 17
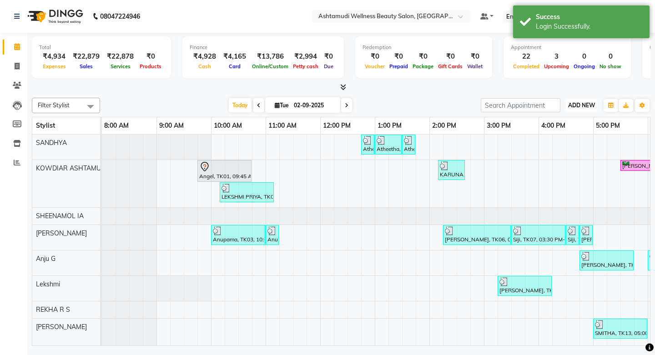
click at [588, 102] on span "ADD NEW" at bounding box center [581, 105] width 27 height 7
click at [564, 157] on link "Add Attendance" at bounding box center [561, 158] width 72 height 12
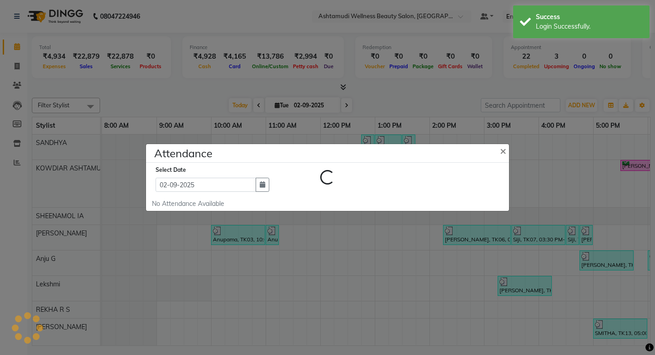
select select "W"
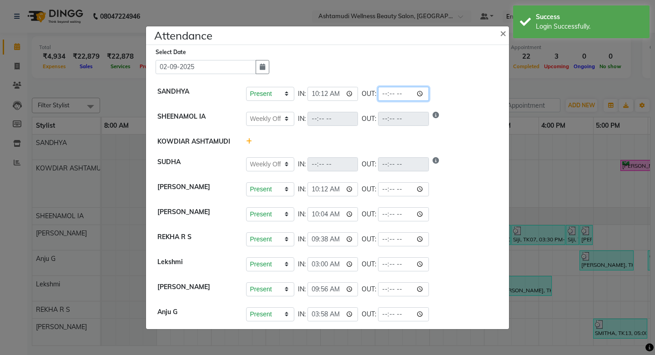
click at [388, 96] on input "time" at bounding box center [403, 94] width 51 height 14
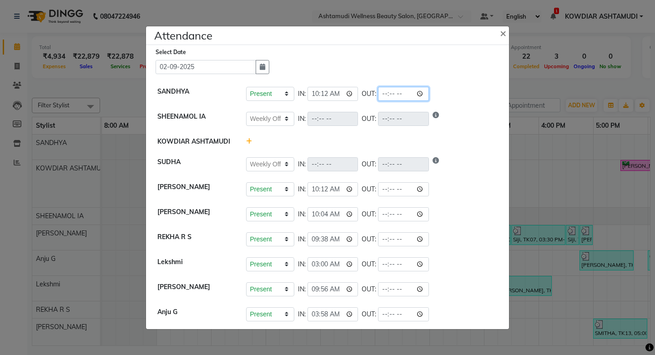
type input "19:00"
select select "W"
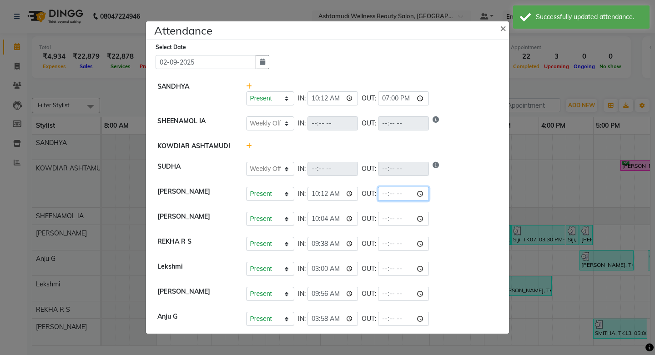
click at [384, 196] on input "time" at bounding box center [403, 194] width 51 height 14
type input "19:45"
click at [389, 222] on input "time" at bounding box center [403, 219] width 51 height 14
select select "W"
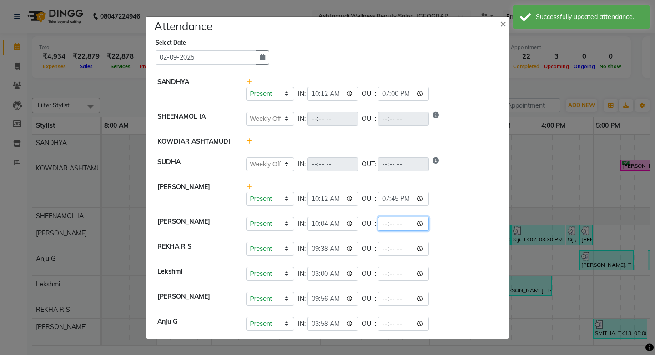
click at [389, 222] on input "time" at bounding box center [403, 224] width 51 height 14
type input "20:20"
click at [393, 251] on input "time" at bounding box center [403, 249] width 51 height 14
select select "W"
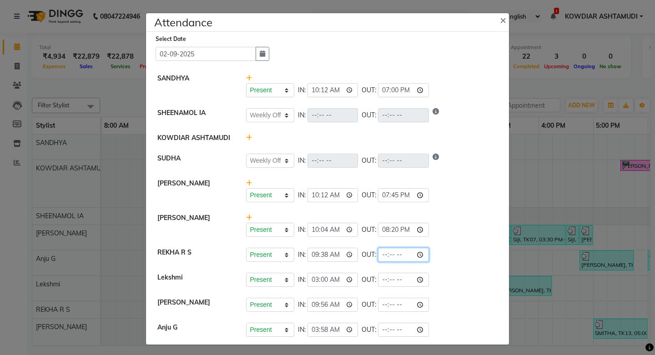
click at [384, 257] on input "time" at bounding box center [403, 255] width 51 height 14
type input "19:35"
click at [381, 288] on li "Lekshmi Present Absent Late Half Day Weekly Off IN: 03:00 OUT:" at bounding box center [327, 280] width 359 height 25
select select "W"
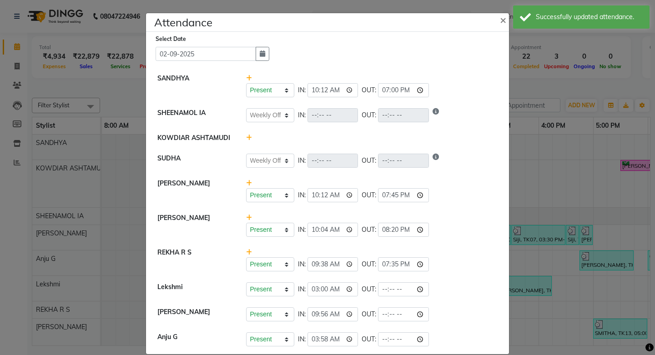
click at [386, 281] on li "Lekshmi Present Absent Late Half Day Weekly Off IN: 03:00 OUT:" at bounding box center [327, 289] width 359 height 25
click at [385, 289] on input "time" at bounding box center [403, 290] width 51 height 14
type input "19:00"
select select "W"
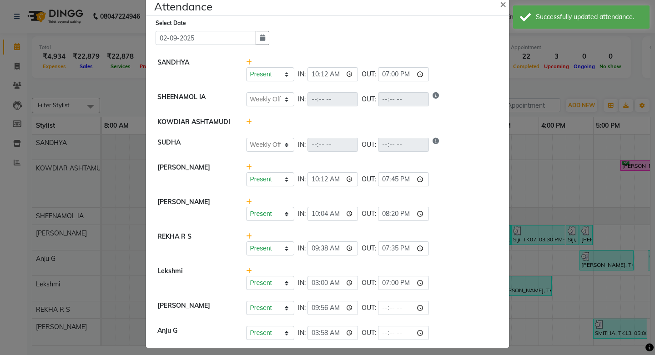
scroll to position [22, 0]
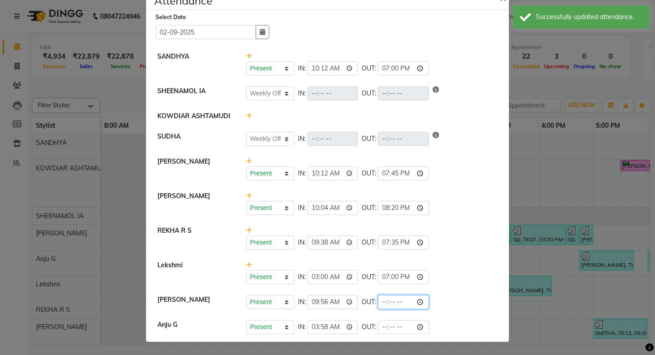
click at [385, 307] on input "time" at bounding box center [403, 302] width 51 height 14
type input "19:00"
click at [383, 307] on input "19:00" at bounding box center [403, 302] width 51 height 14
click at [388, 315] on li "Anju G Present Absent Late Half Day Weekly Off IN: 03:58 OUT:" at bounding box center [327, 327] width 359 height 25
select select "W"
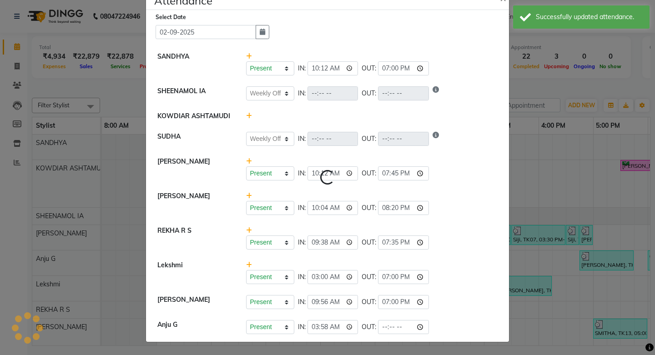
select select "W"
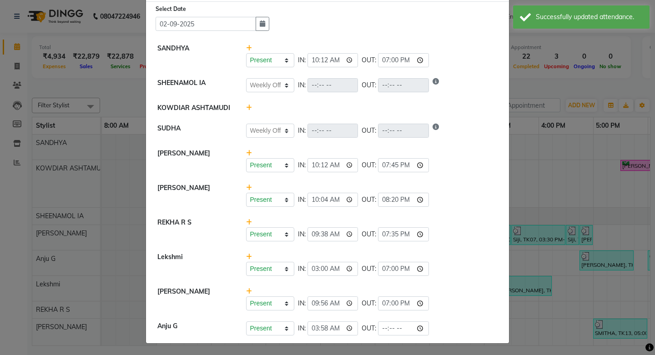
scroll to position [31, 0]
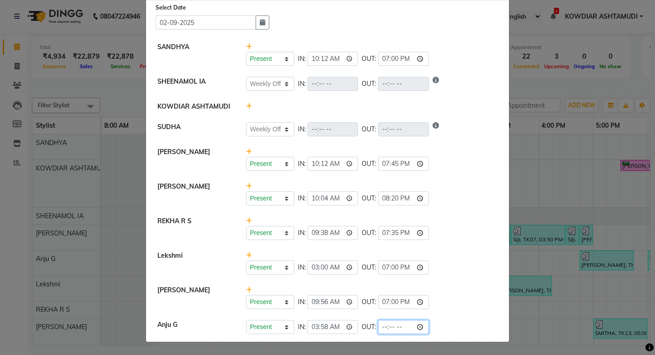
click at [383, 326] on input "time" at bounding box center [403, 327] width 51 height 14
type input "19:00"
click at [437, 273] on div "Present Absent Late Half Day Weekly Off IN: 03:00 OUT: 19:00" at bounding box center [372, 268] width 252 height 14
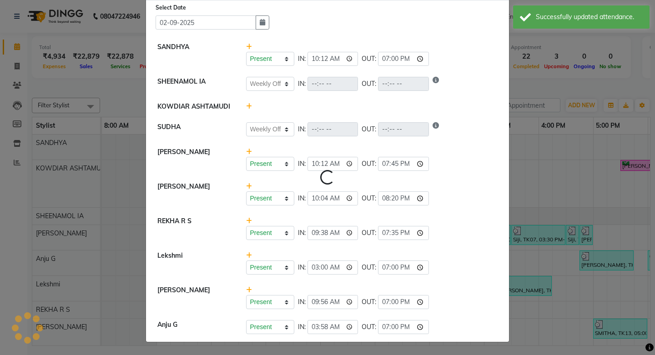
select select "W"
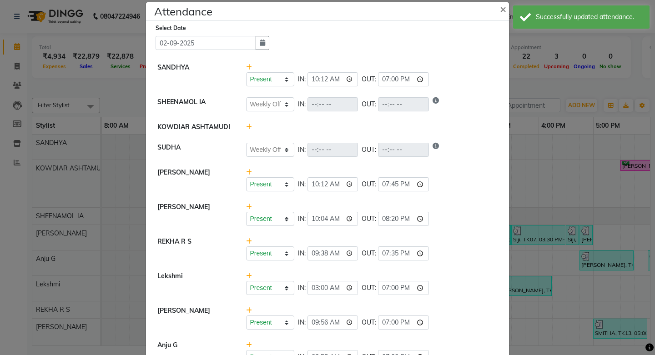
scroll to position [0, 0]
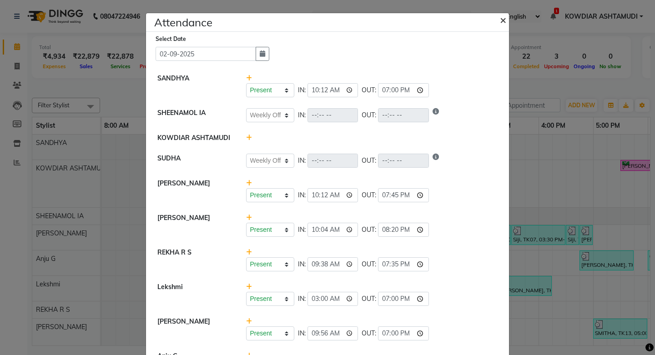
click at [500, 24] on span "×" at bounding box center [503, 20] width 6 height 14
